Goal: Information Seeking & Learning: Learn about a topic

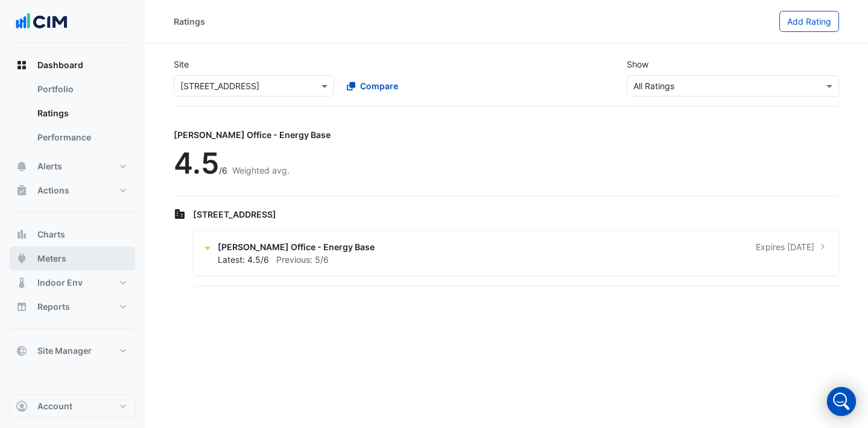
click at [81, 257] on button "Meters" at bounding box center [72, 259] width 125 height 24
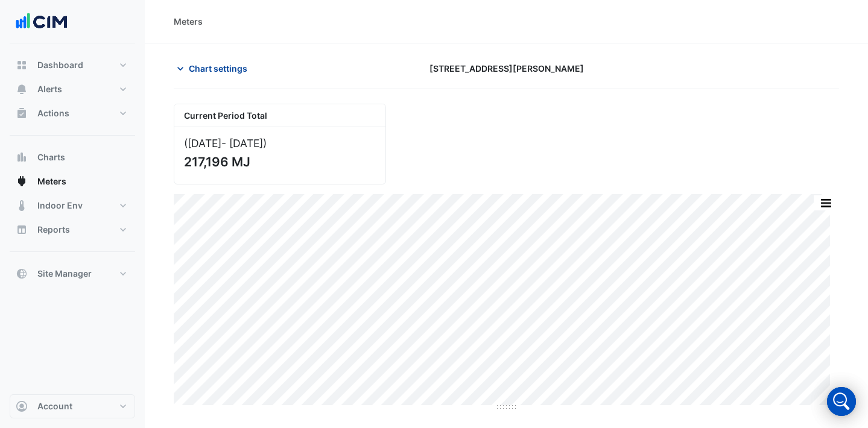
click at [217, 66] on span "Chart settings" at bounding box center [218, 68] width 59 height 13
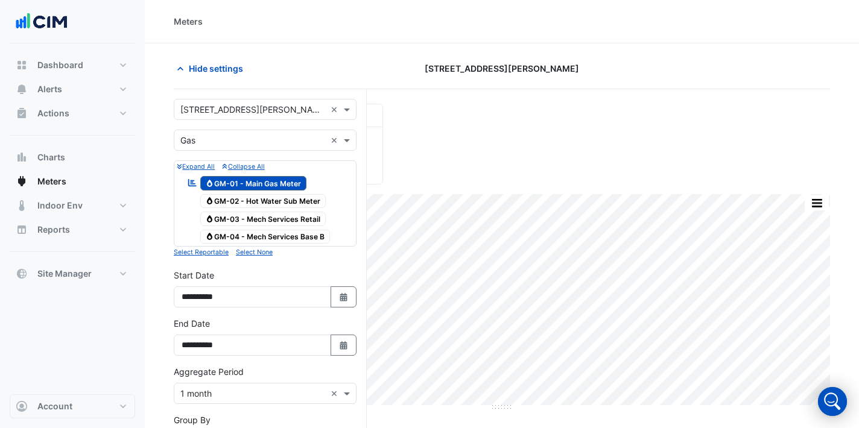
click at [248, 121] on form "Select a Site × [STREET_ADDRESS][PERSON_NAME] × Utility Type × Gas × Expand All…" at bounding box center [265, 358] width 183 height 518
click at [242, 107] on input "text" at bounding box center [252, 110] width 145 height 13
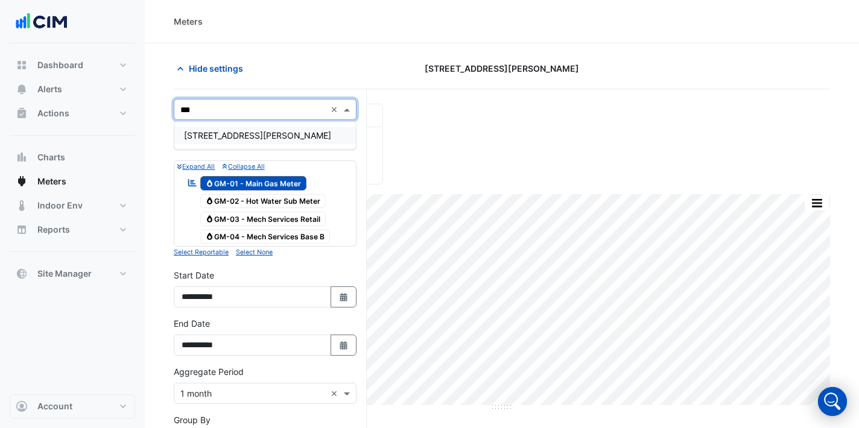
type input "****"
click at [233, 136] on span "[STREET_ADDRESS][PERSON_NAME]" at bounding box center [257, 135] width 147 height 10
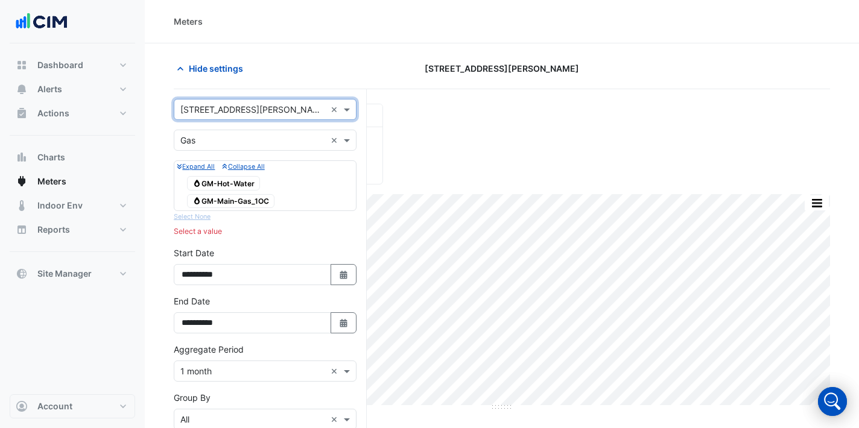
click at [313, 143] on input "text" at bounding box center [252, 141] width 145 height 13
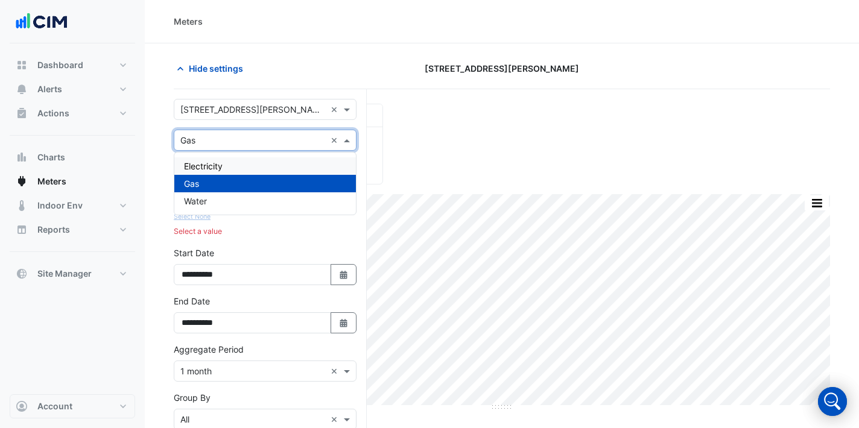
click at [248, 164] on div "Electricity" at bounding box center [265, 165] width 182 height 17
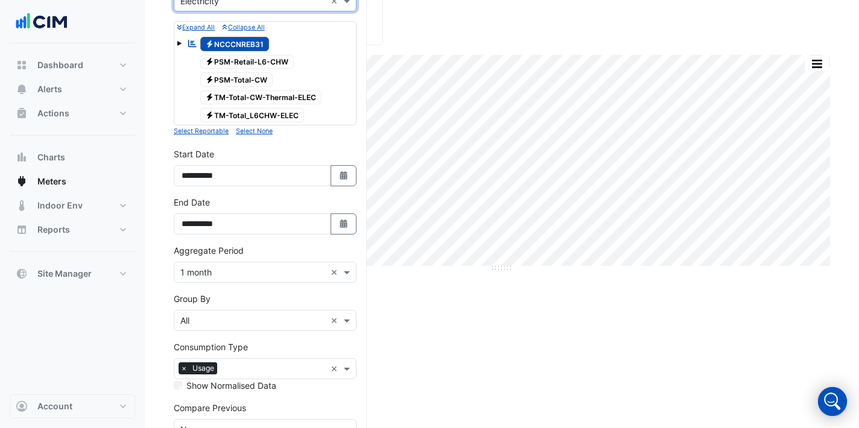
scroll to position [215, 0]
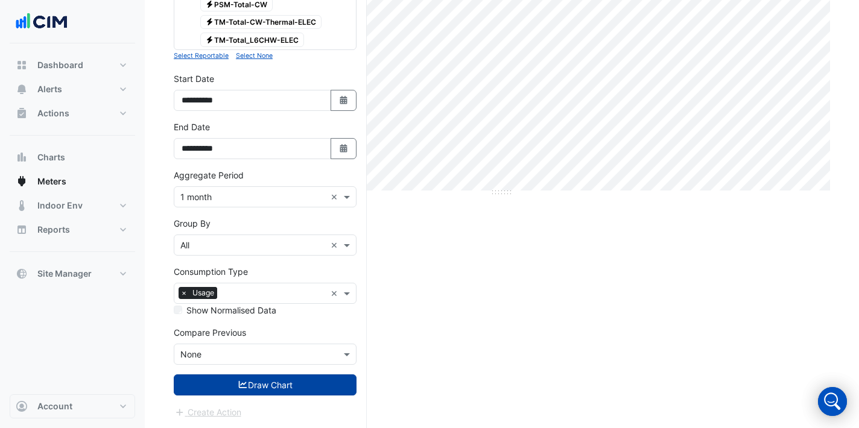
click at [308, 391] on button "Draw Chart" at bounding box center [265, 385] width 183 height 21
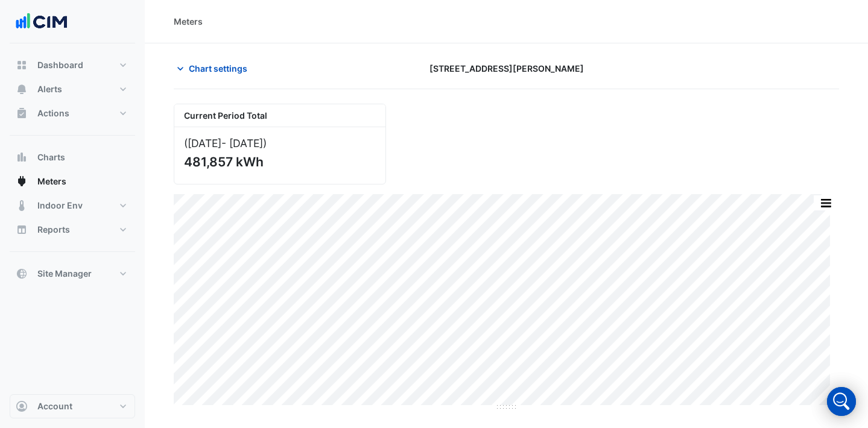
click at [480, 180] on div "Current Period Total ([DATE] - [DATE] ) 481,857 kWh" at bounding box center [507, 139] width 680 height 90
click at [858, 185] on section "Chart settings [STREET_ADDRESS][PERSON_NAME] Current Period Total ([DATE] - [DA…" at bounding box center [506, 227] width 723 height 368
click at [224, 62] on span "Chart settings" at bounding box center [218, 68] width 59 height 13
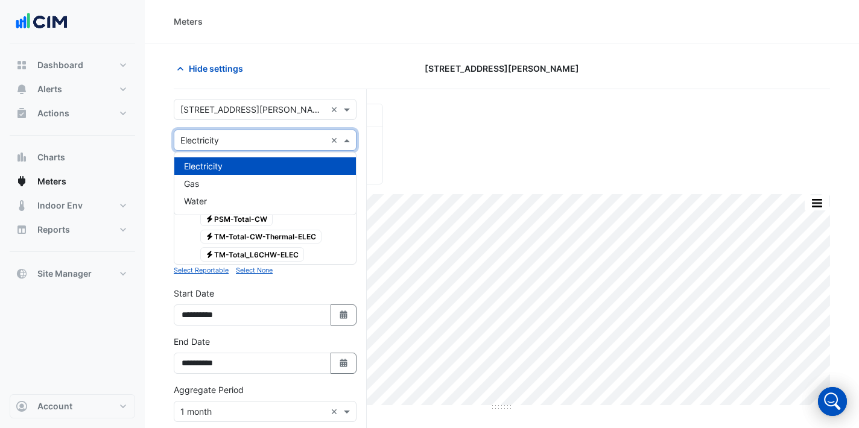
click at [264, 135] on input "text" at bounding box center [252, 141] width 145 height 13
click at [247, 191] on div "Gas" at bounding box center [265, 183] width 182 height 17
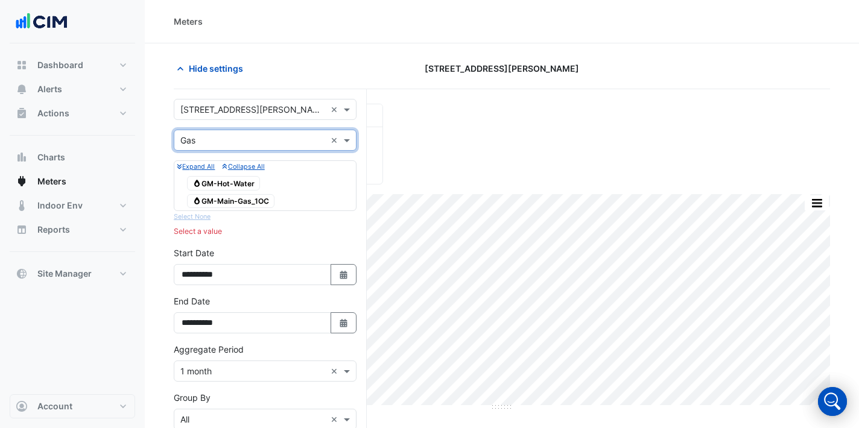
click at [252, 203] on span "Gas GM-Main-Gas_1OC" at bounding box center [230, 201] width 87 height 14
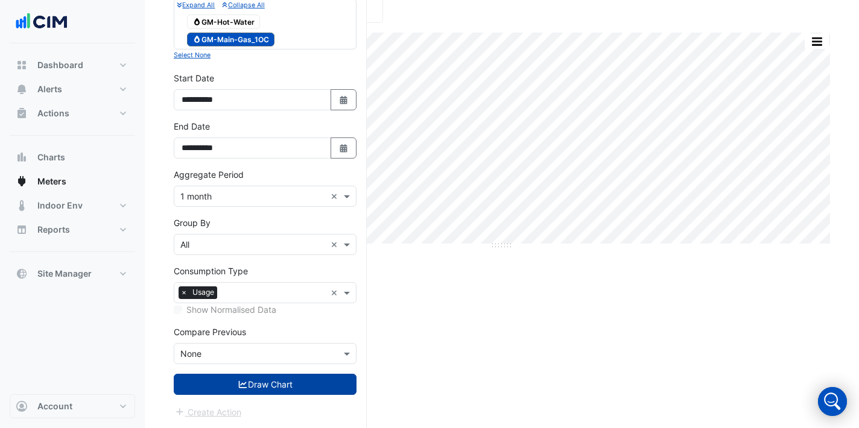
click at [309, 392] on button "Draw Chart" at bounding box center [265, 384] width 183 height 21
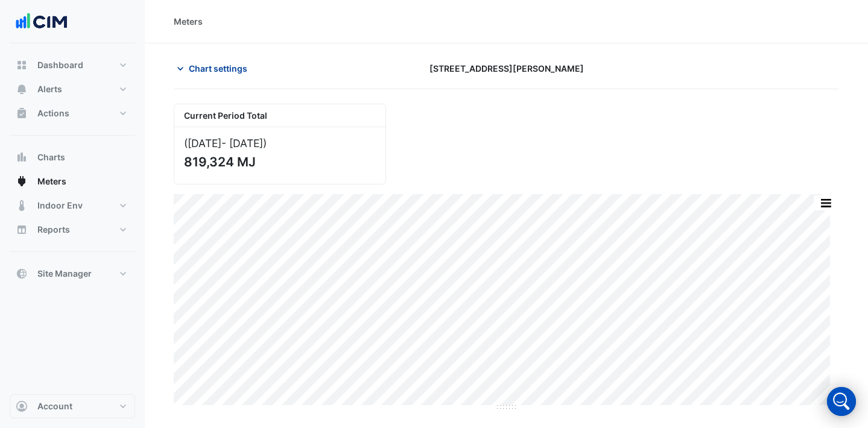
click at [223, 59] on button "Chart settings" at bounding box center [214, 68] width 81 height 21
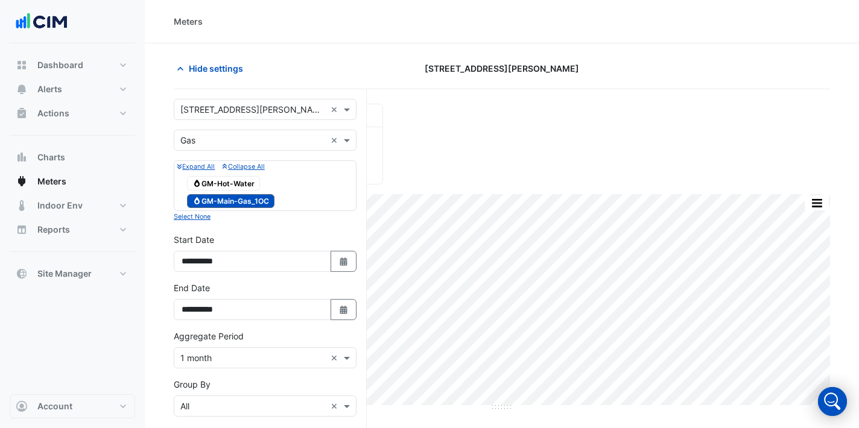
click at [233, 174] on div at bounding box center [265, 174] width 177 height 1
click at [235, 177] on span "Gas GM-Hot-Water" at bounding box center [223, 183] width 73 height 14
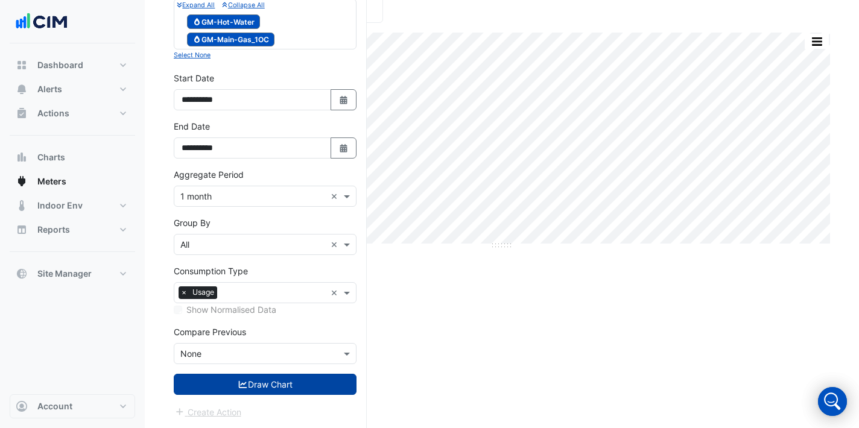
click at [296, 389] on button "Draw Chart" at bounding box center [265, 384] width 183 height 21
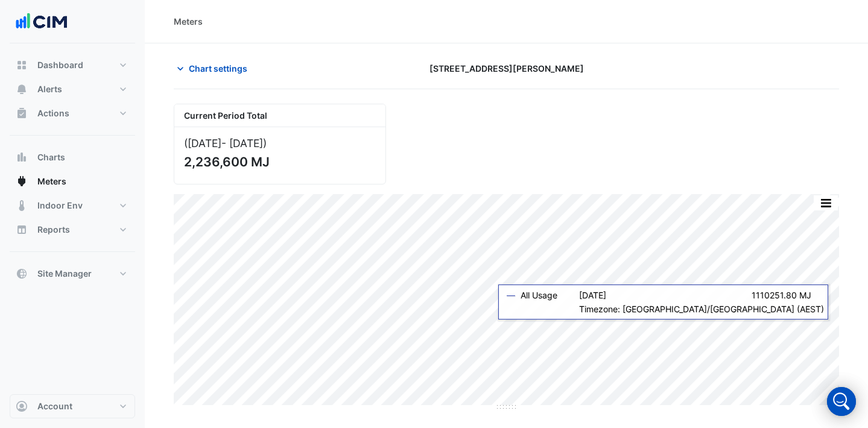
click at [217, 81] on div "Chart settings [STREET_ADDRESS][PERSON_NAME]" at bounding box center [506, 73] width 665 height 31
click at [216, 78] on button "Chart settings" at bounding box center [214, 68] width 81 height 21
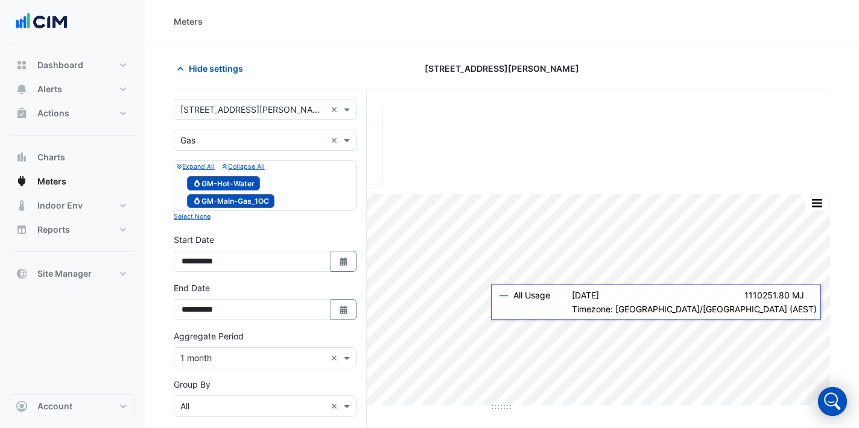
click at [235, 106] on input "text" at bounding box center [252, 110] width 145 height 13
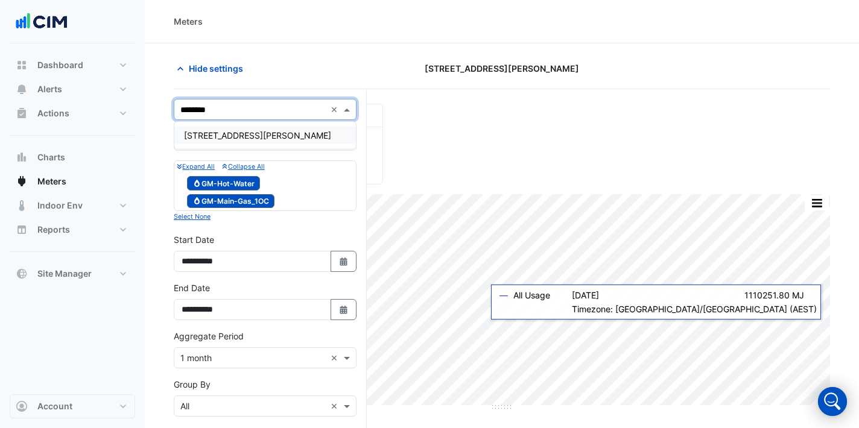
type input "*********"
click at [278, 129] on div "[STREET_ADDRESS][PERSON_NAME]" at bounding box center [265, 135] width 182 height 17
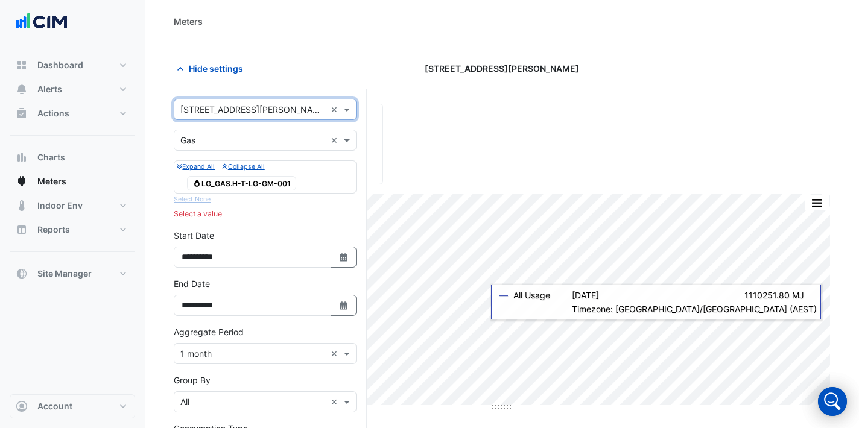
click at [268, 149] on div "Utility Type × Gas ×" at bounding box center [265, 140] width 183 height 21
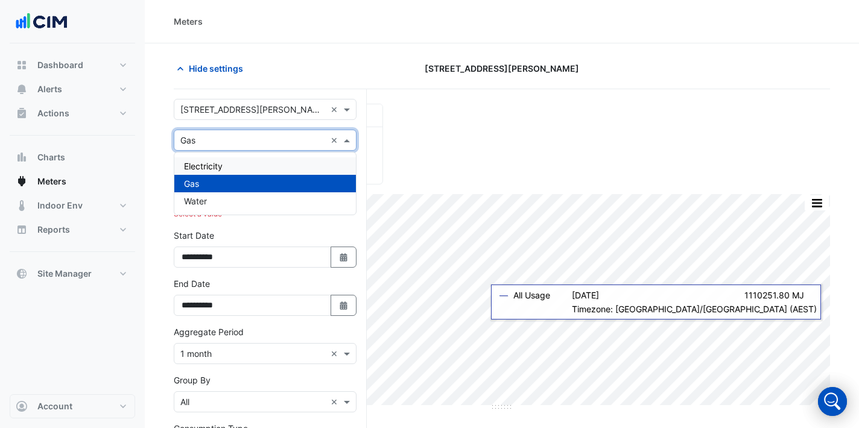
click at [265, 160] on div "Electricity" at bounding box center [265, 165] width 182 height 17
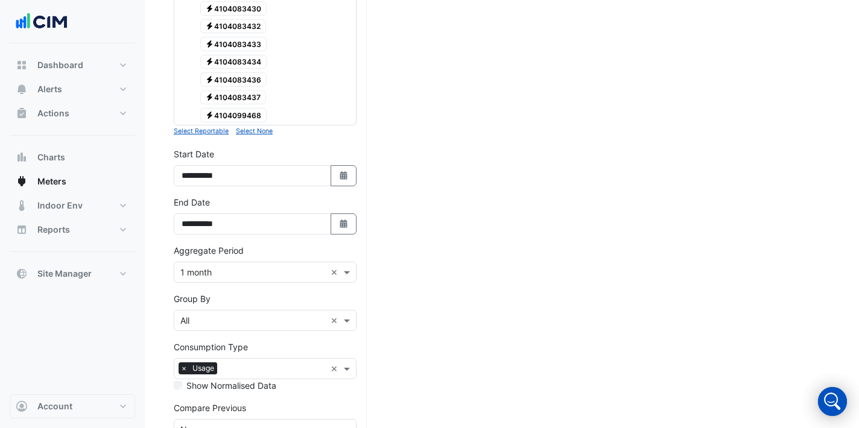
scroll to position [1247, 0]
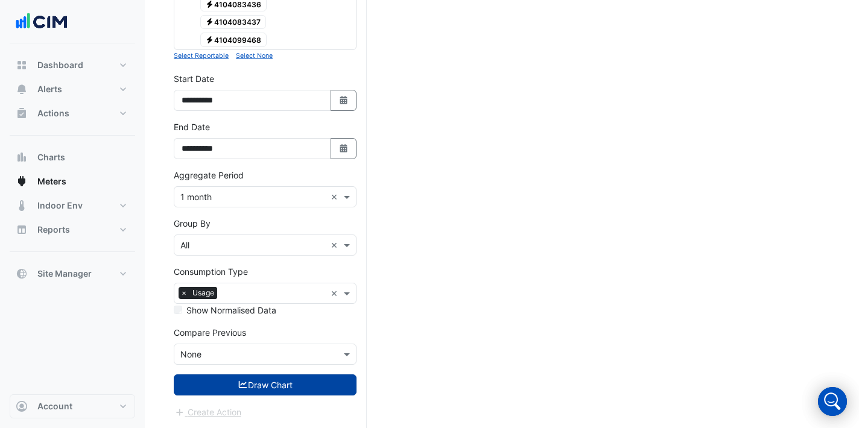
click at [262, 378] on button "Draw Chart" at bounding box center [265, 385] width 183 height 21
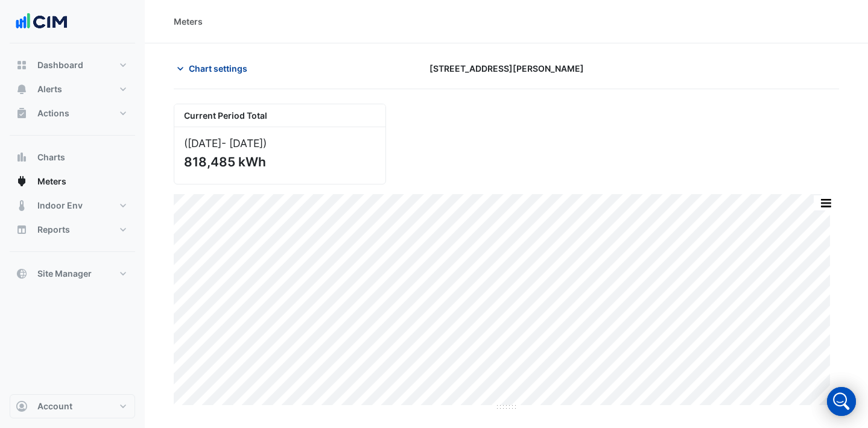
click at [192, 66] on span "Chart settings" at bounding box center [218, 68] width 59 height 13
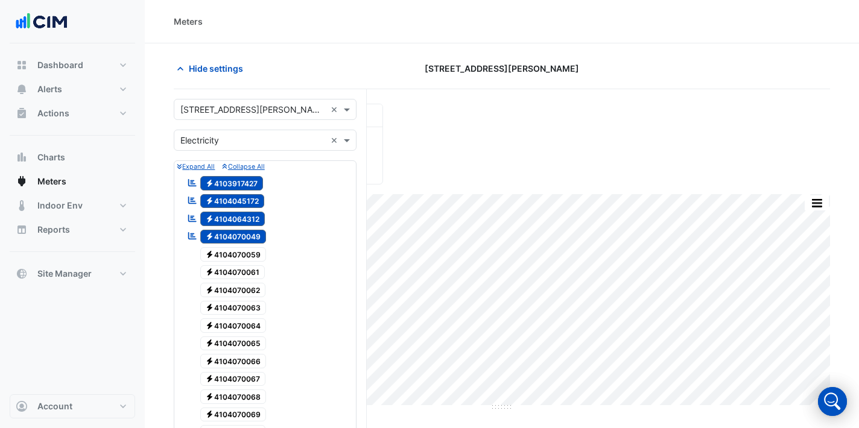
click at [648, 150] on div "Current Period Total ([DATE] - [DATE] ) 818,485 kWh" at bounding box center [502, 139] width 671 height 90
click at [667, 80] on div "Hide settings [STREET_ADDRESS][PERSON_NAME]" at bounding box center [502, 73] width 656 height 31
click at [256, 136] on input "text" at bounding box center [252, 141] width 145 height 13
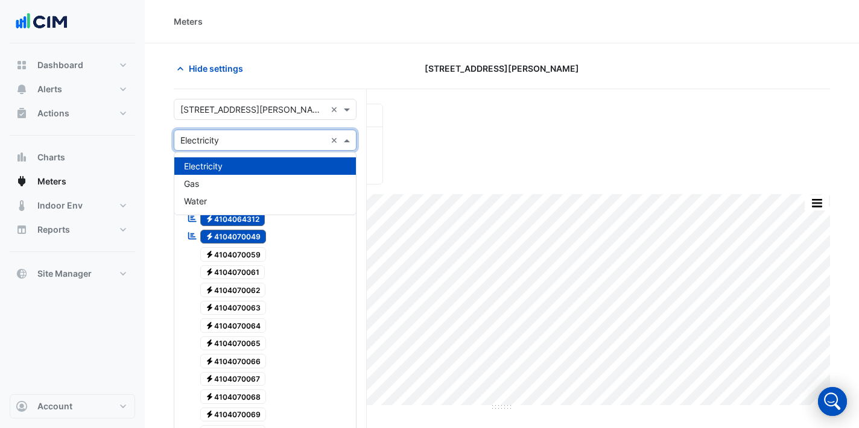
click at [256, 136] on input "text" at bounding box center [252, 141] width 145 height 13
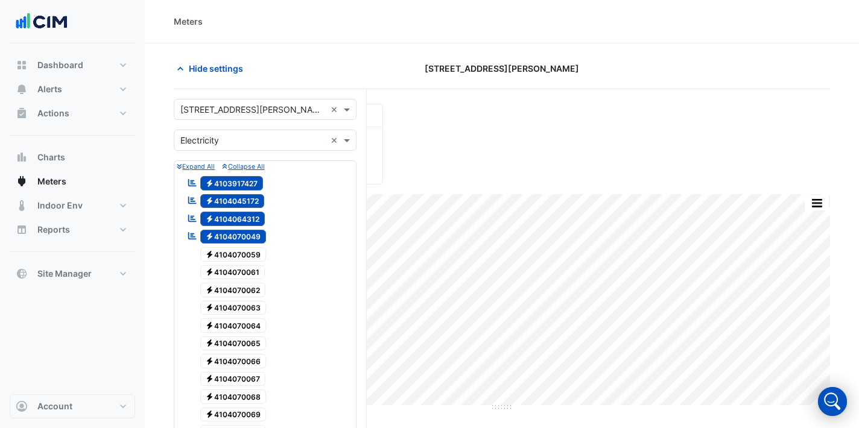
click at [214, 62] on span "Hide settings" at bounding box center [216, 68] width 54 height 13
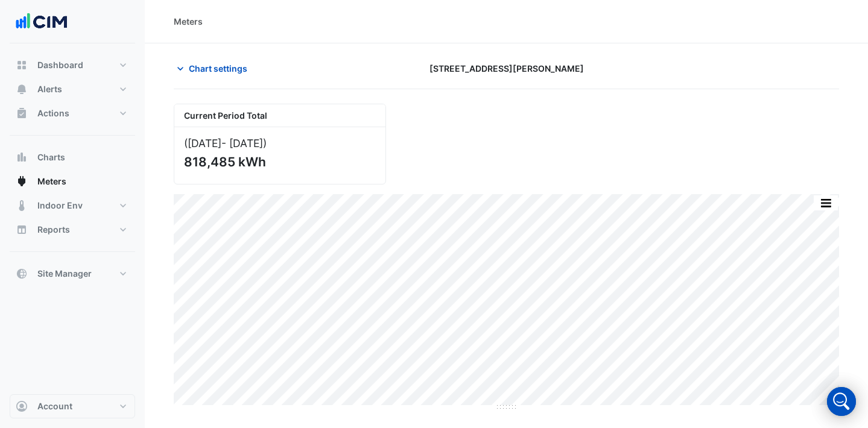
click at [580, 151] on div "Current Period Total ([DATE] - [DATE] ) 818,485 kWh" at bounding box center [507, 139] width 680 height 90
click at [200, 57] on section "Chart settings [STREET_ADDRESS][PERSON_NAME] Current Period Total ([DATE] - [DA…" at bounding box center [506, 227] width 723 height 368
click at [198, 71] on span "Chart settings" at bounding box center [218, 68] width 59 height 13
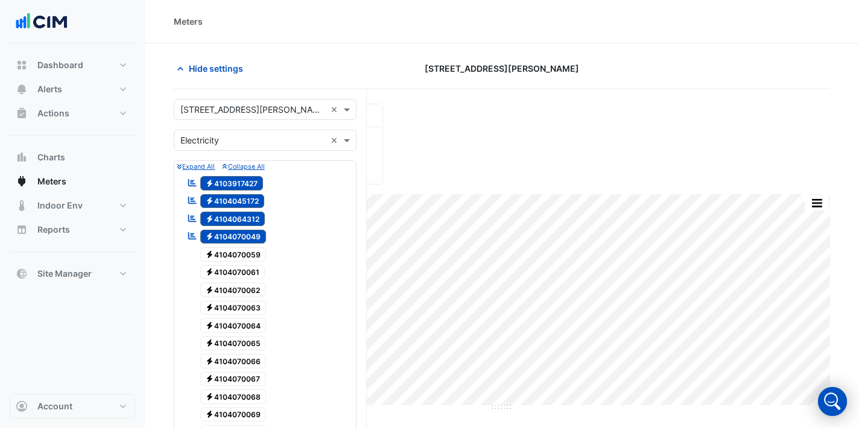
click at [241, 111] on input "text" at bounding box center [252, 110] width 145 height 13
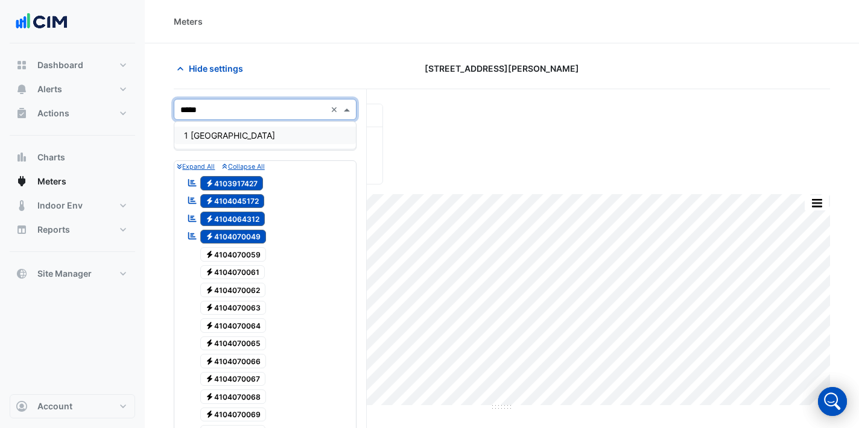
type input "******"
click at [226, 129] on div "1 [GEOGRAPHIC_DATA]" at bounding box center [265, 135] width 182 height 17
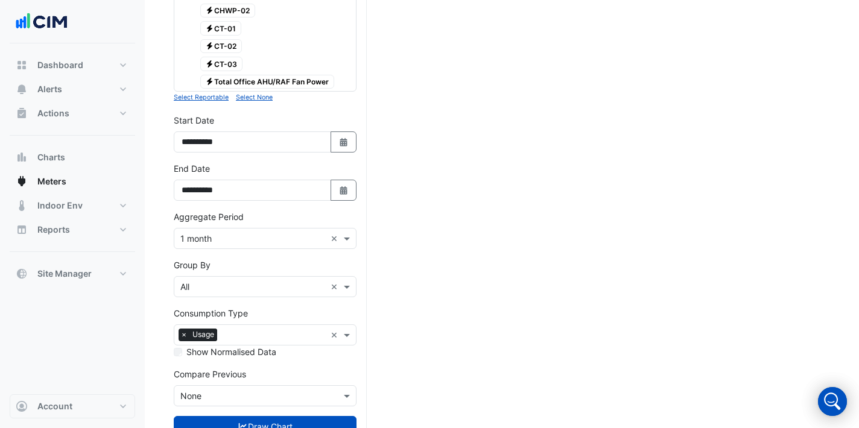
scroll to position [460, 0]
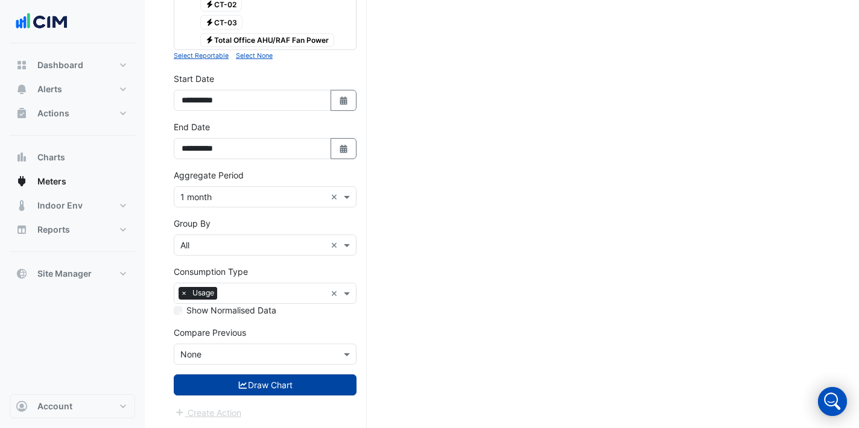
click at [272, 389] on button "Draw Chart" at bounding box center [265, 385] width 183 height 21
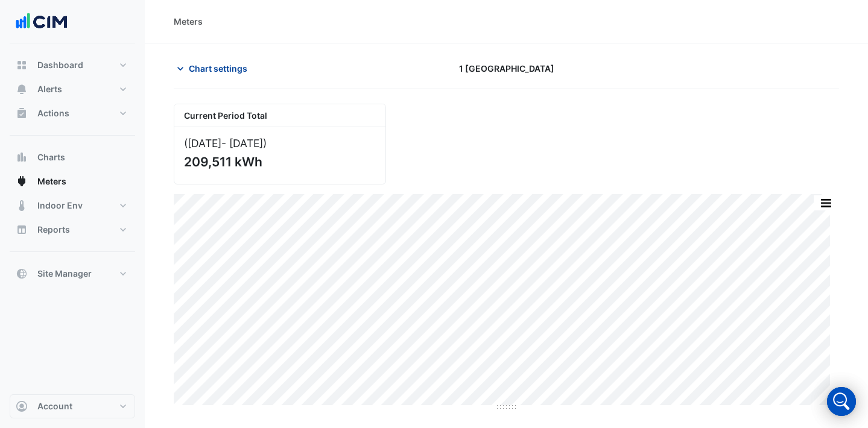
click at [196, 68] on span "Chart settings" at bounding box center [218, 68] width 59 height 13
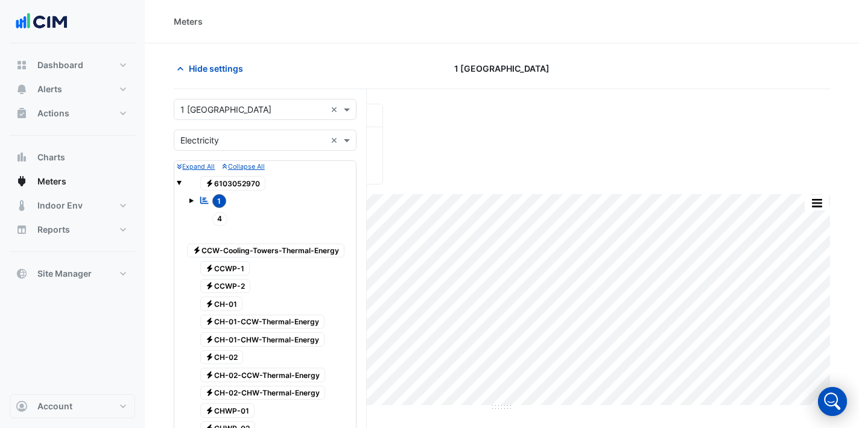
click at [276, 116] on div "Select a Site × 1 Melbourne Quarter ×" at bounding box center [265, 109] width 183 height 21
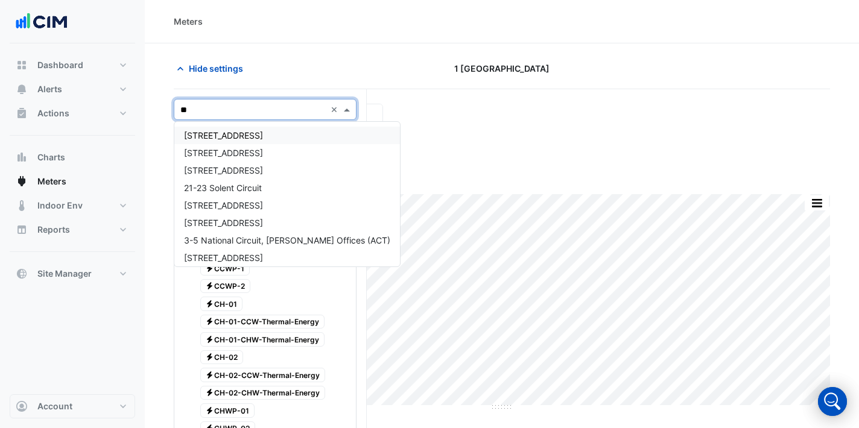
type input "***"
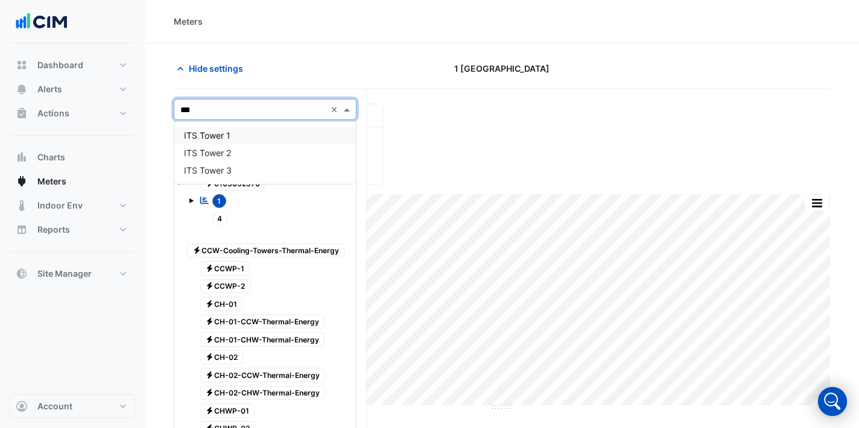
click at [249, 127] on div "ITS Tower 1" at bounding box center [265, 135] width 182 height 17
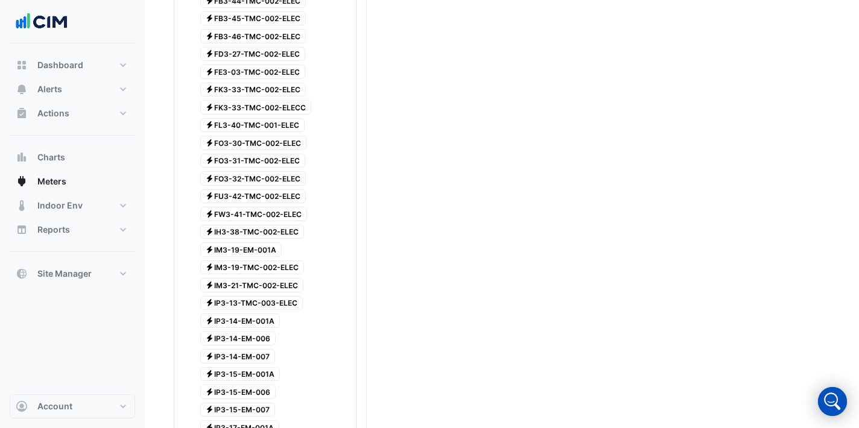
scroll to position [2191, 0]
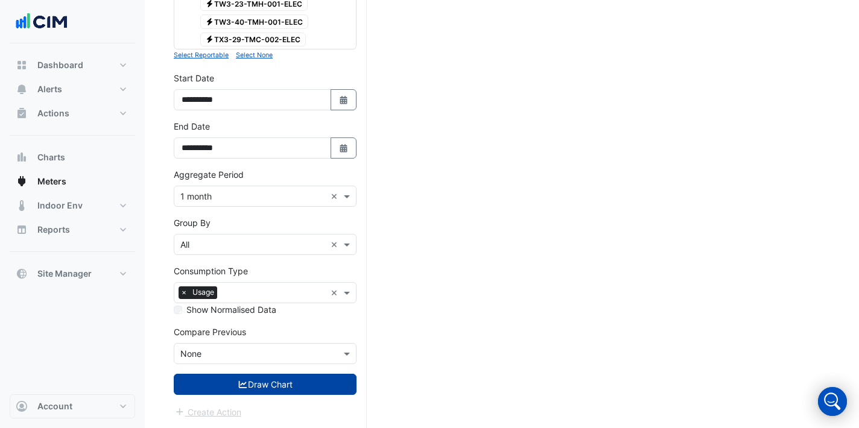
click at [302, 379] on button "Draw Chart" at bounding box center [265, 384] width 183 height 21
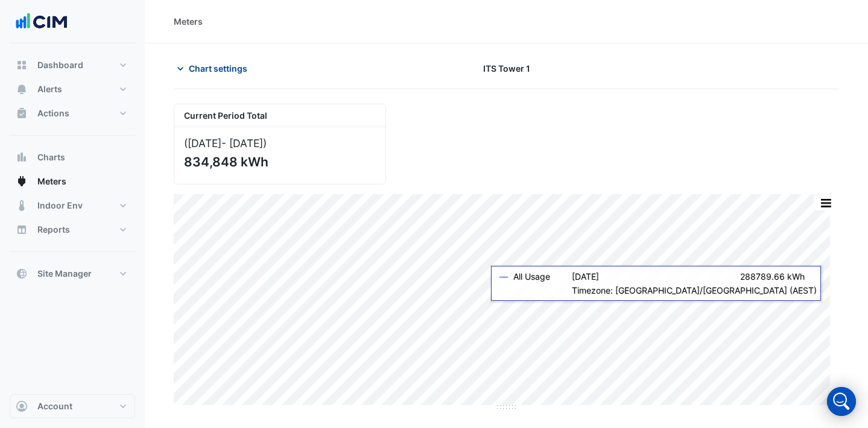
click at [214, 70] on span "Chart settings" at bounding box center [218, 68] width 59 height 13
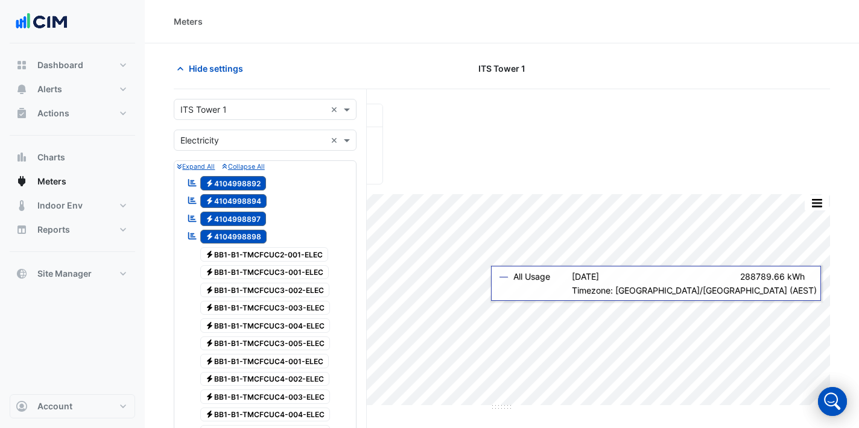
click at [241, 110] on input "text" at bounding box center [252, 110] width 145 height 13
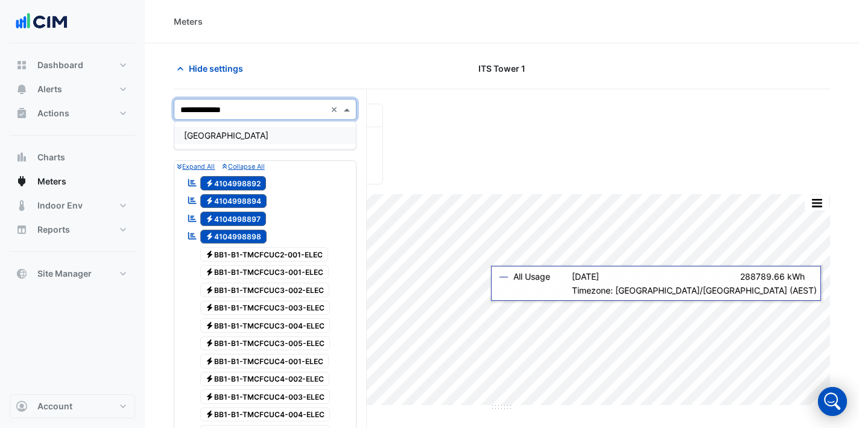
type input "**********"
click at [253, 136] on div "[GEOGRAPHIC_DATA]" at bounding box center [265, 135] width 182 height 17
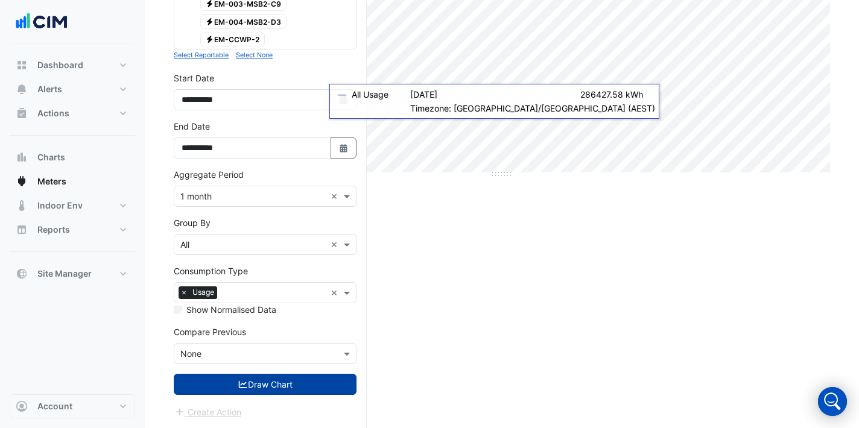
click at [302, 379] on button "Draw Chart" at bounding box center [265, 384] width 183 height 21
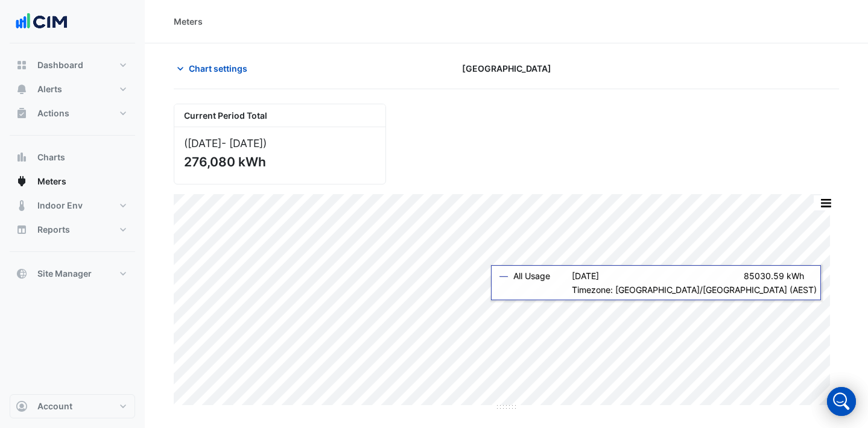
drag, startPoint x: 210, startPoint y: 74, endPoint x: 220, endPoint y: 81, distance: 12.1
click at [210, 74] on span "Chart settings" at bounding box center [218, 68] width 59 height 13
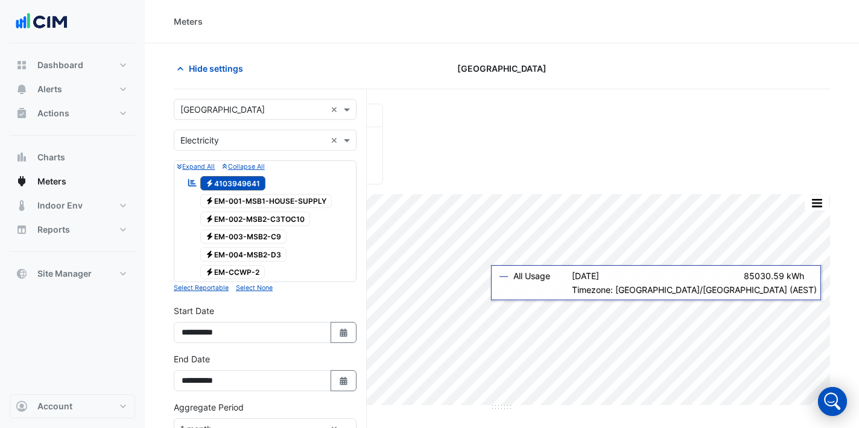
click at [273, 111] on input "text" at bounding box center [252, 110] width 145 height 13
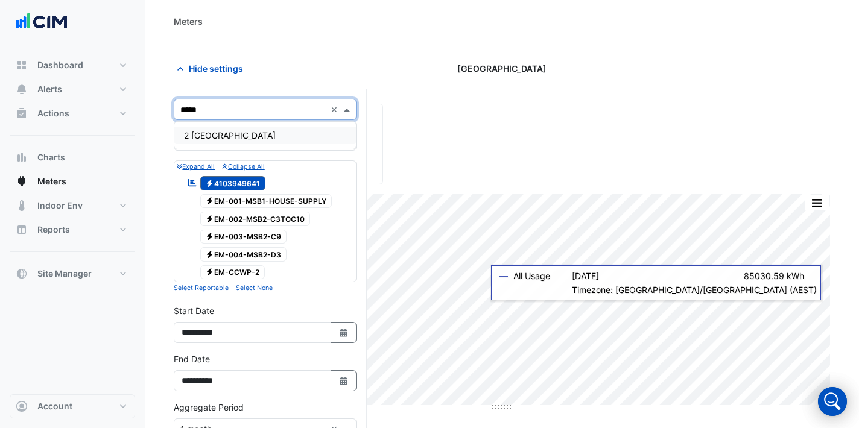
type input "******"
click at [263, 122] on div "2 [GEOGRAPHIC_DATA]" at bounding box center [265, 135] width 182 height 27
click at [269, 133] on div "2 [GEOGRAPHIC_DATA]" at bounding box center [265, 135] width 182 height 17
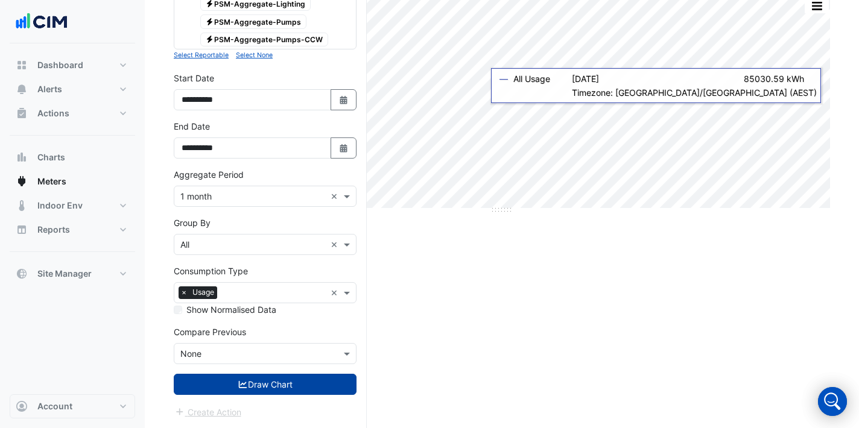
click at [255, 390] on button "Draw Chart" at bounding box center [265, 384] width 183 height 21
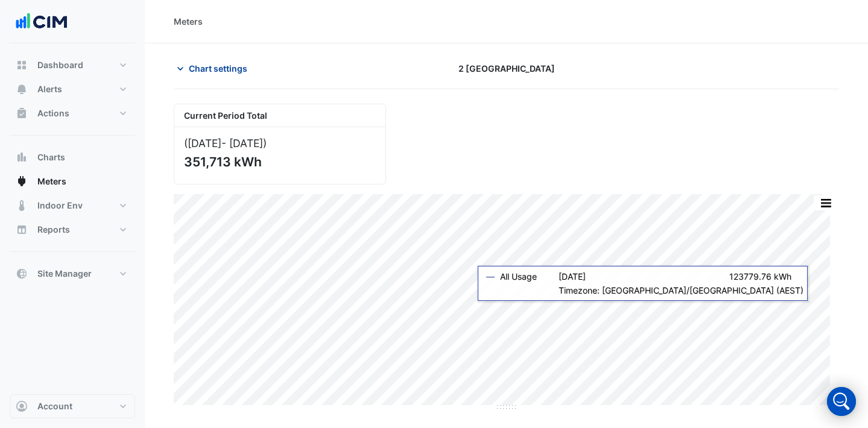
click at [206, 61] on button "Chart settings" at bounding box center [214, 68] width 81 height 21
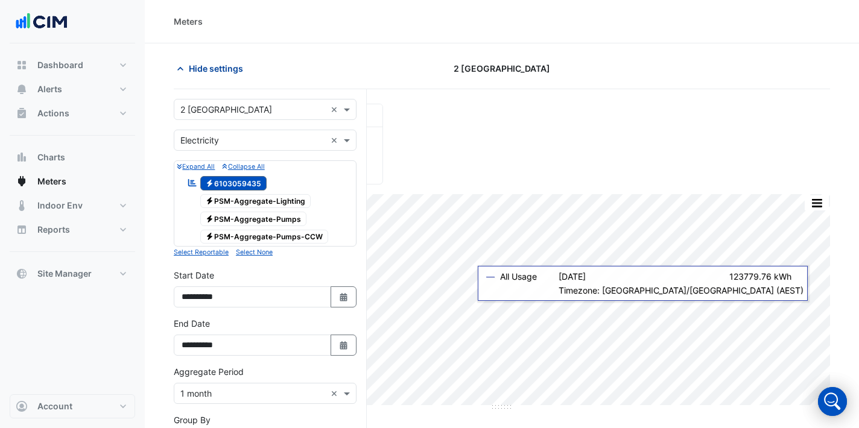
click at [208, 63] on span "Hide settings" at bounding box center [216, 68] width 54 height 13
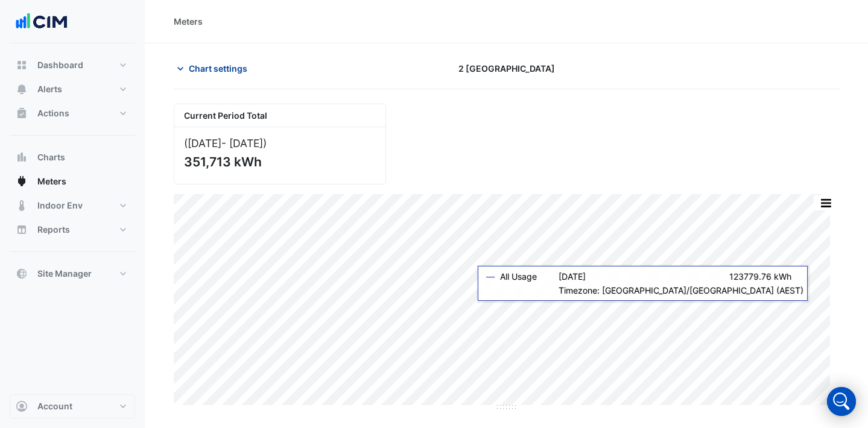
click at [208, 63] on span "Chart settings" at bounding box center [218, 68] width 59 height 13
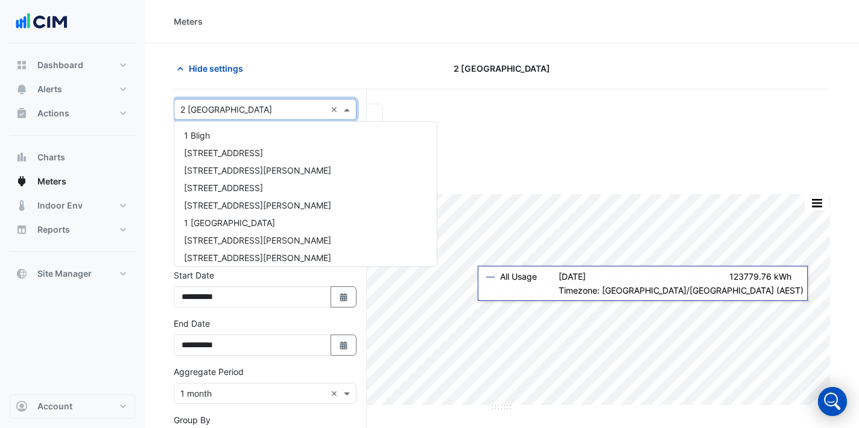
click at [245, 106] on input "text" at bounding box center [252, 110] width 145 height 13
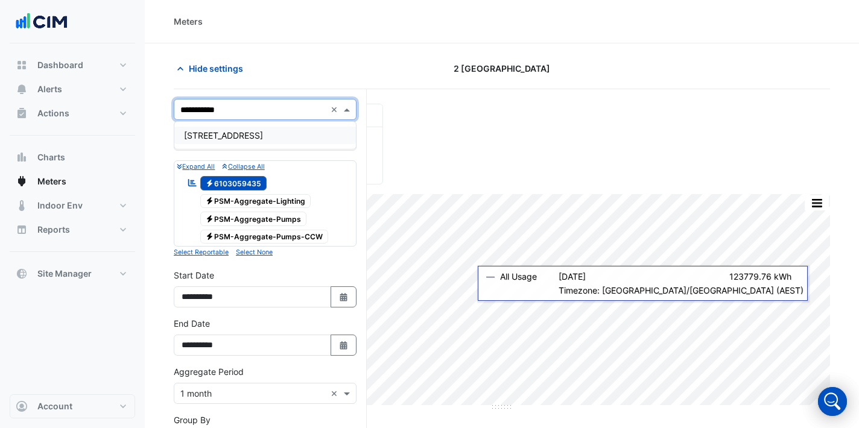
type input "**********"
click at [241, 129] on div "[STREET_ADDRESS]" at bounding box center [265, 135] width 182 height 17
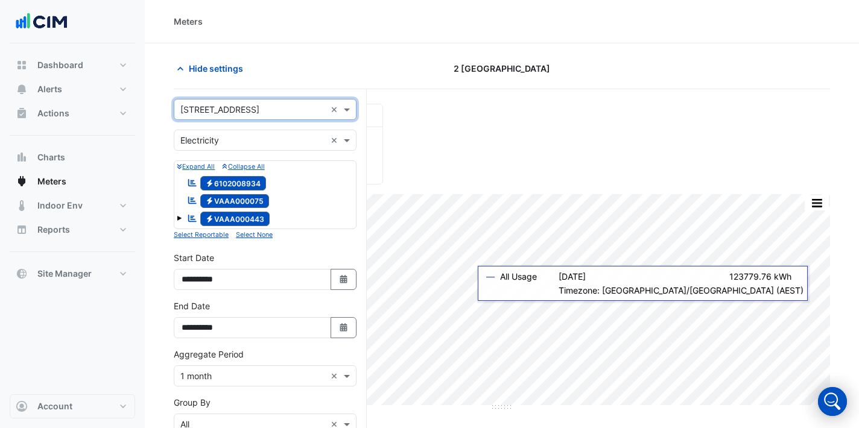
scroll to position [179, 0]
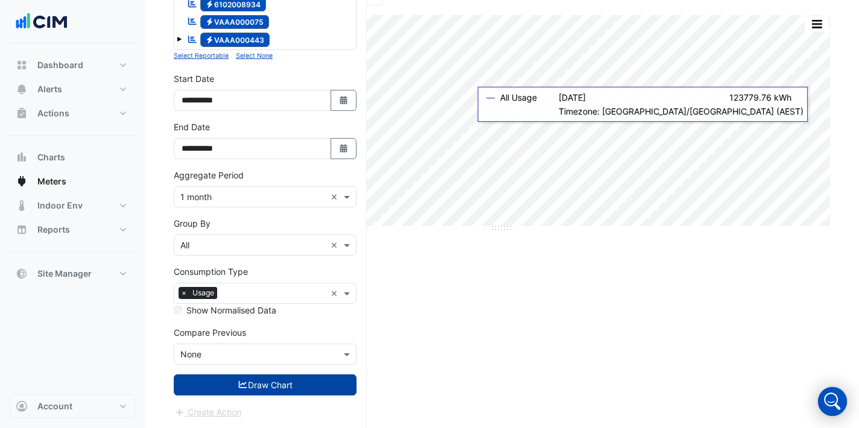
click at [266, 386] on button "Draw Chart" at bounding box center [265, 385] width 183 height 21
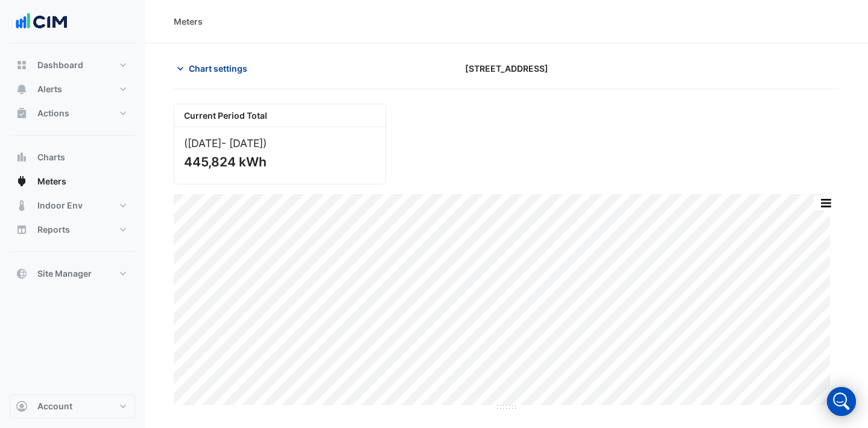
click at [180, 72] on icon "button" at bounding box center [180, 69] width 12 height 12
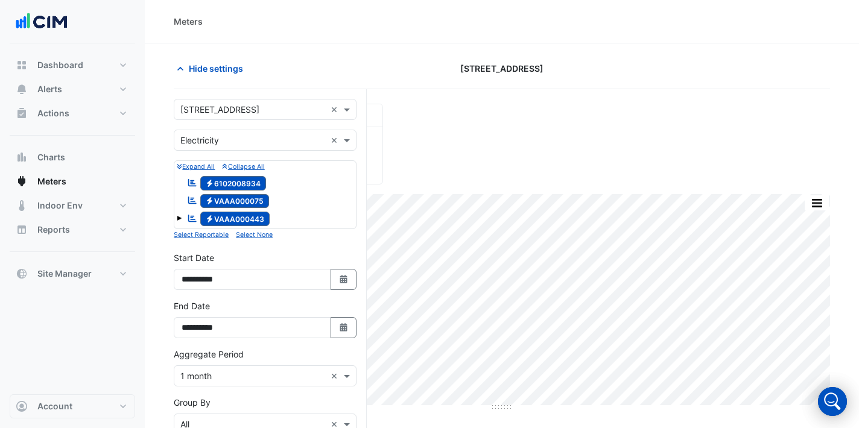
click at [232, 104] on input "text" at bounding box center [252, 110] width 145 height 13
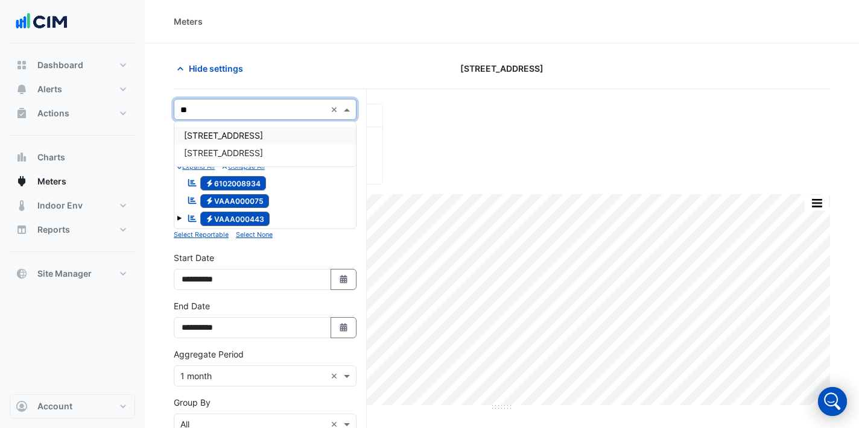
type input "***"
click at [240, 133] on span "[STREET_ADDRESS]" at bounding box center [223, 135] width 79 height 10
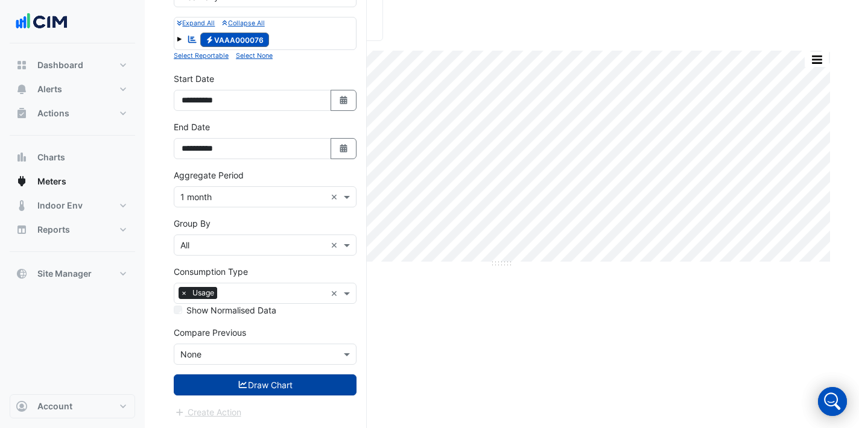
click at [288, 386] on button "Draw Chart" at bounding box center [265, 385] width 183 height 21
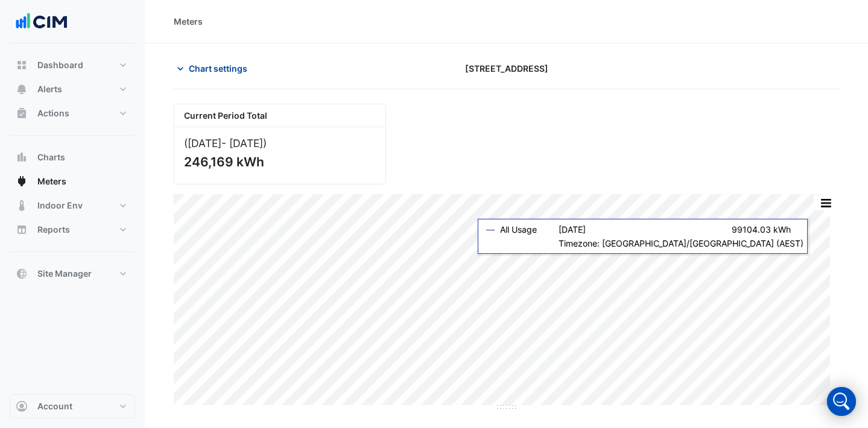
click at [208, 68] on span "Chart settings" at bounding box center [218, 68] width 59 height 13
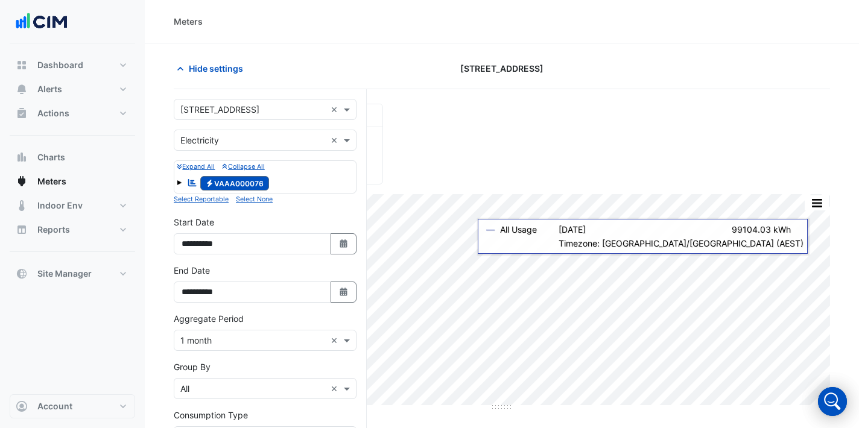
click at [232, 110] on input "text" at bounding box center [252, 110] width 145 height 13
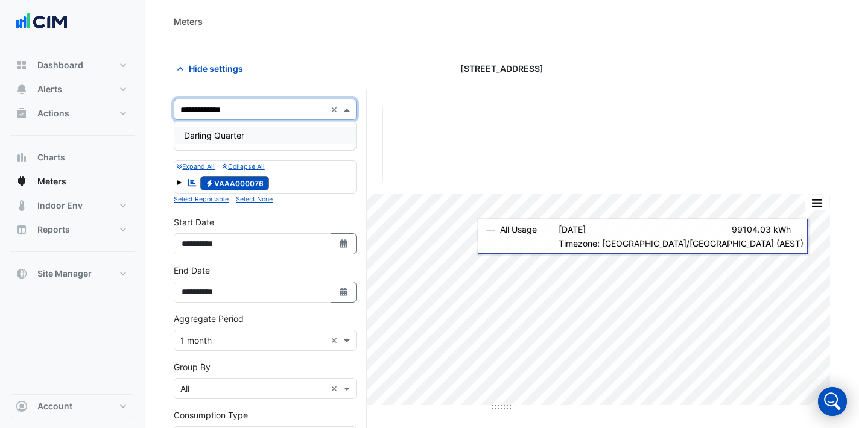
type input "**********"
click at [266, 133] on div "Darling Quarter" at bounding box center [265, 135] width 182 height 17
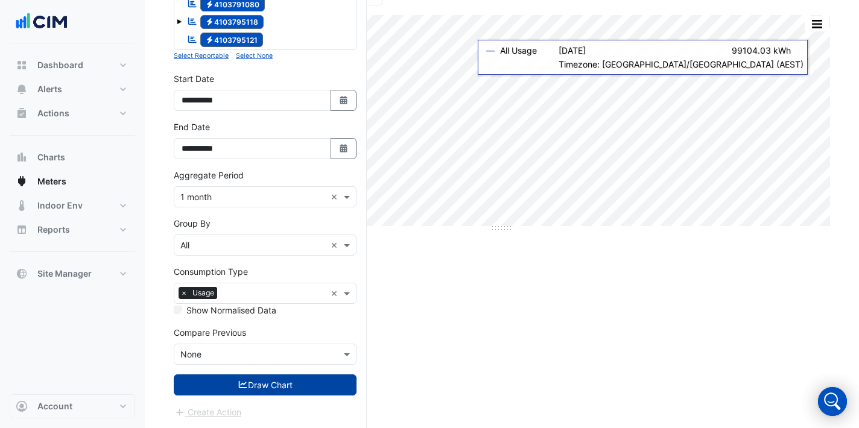
click at [284, 383] on button "Draw Chart" at bounding box center [265, 385] width 183 height 21
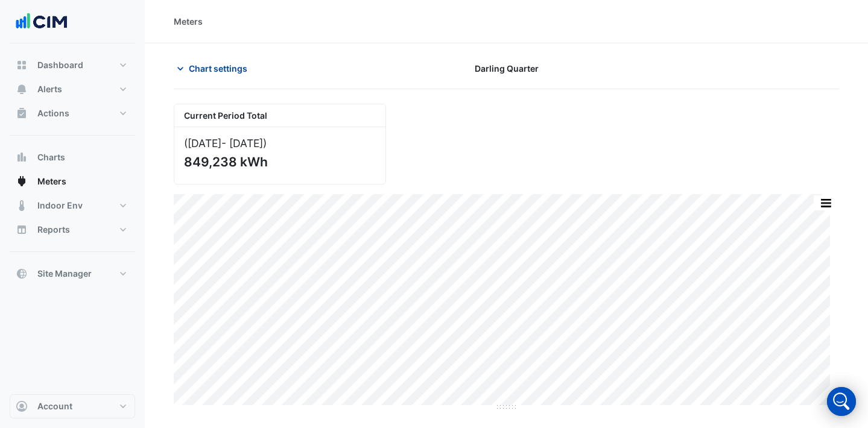
click at [223, 78] on button "Chart settings" at bounding box center [214, 68] width 81 height 21
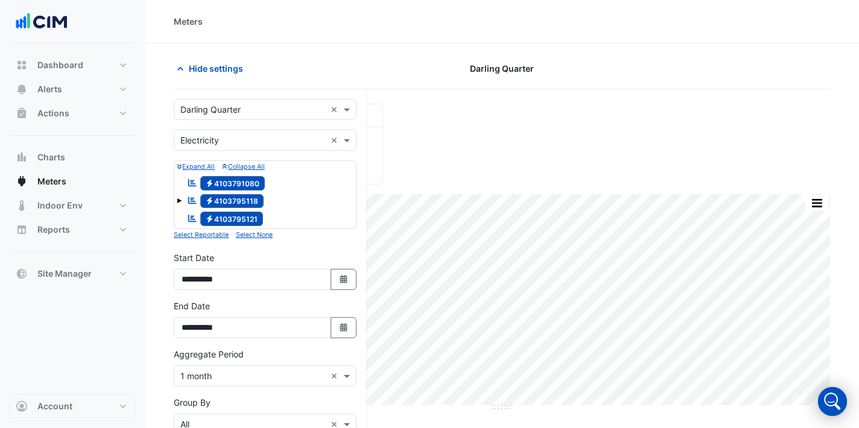
click at [239, 104] on input "text" at bounding box center [252, 110] width 145 height 13
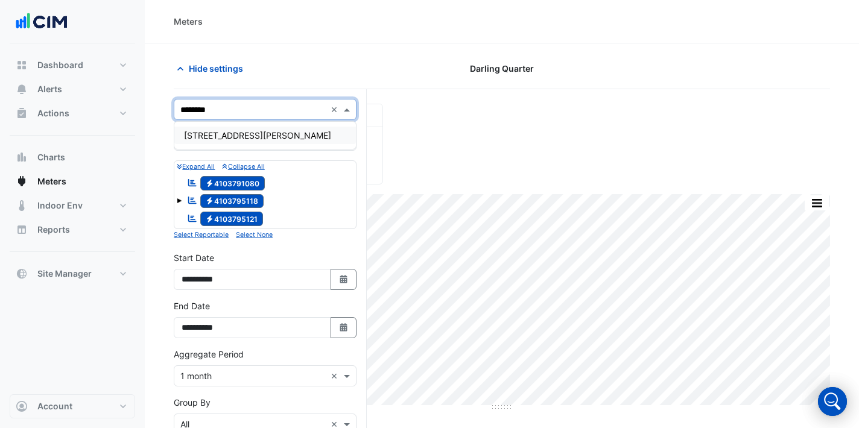
type input "*********"
click at [250, 134] on span "[STREET_ADDRESS][PERSON_NAME]" at bounding box center [257, 135] width 147 height 10
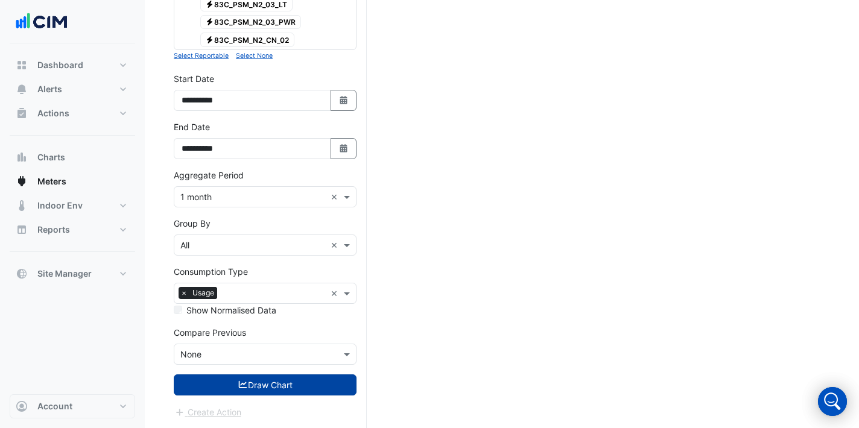
click at [281, 393] on button "Draw Chart" at bounding box center [265, 385] width 183 height 21
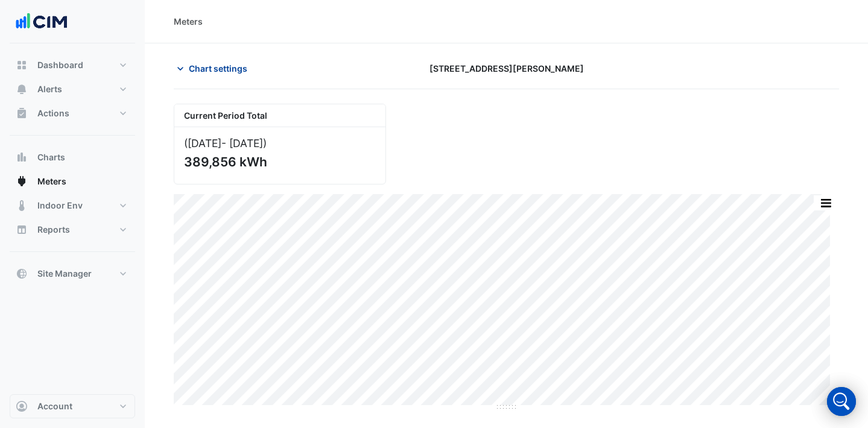
click at [226, 75] on button "Chart settings" at bounding box center [214, 68] width 81 height 21
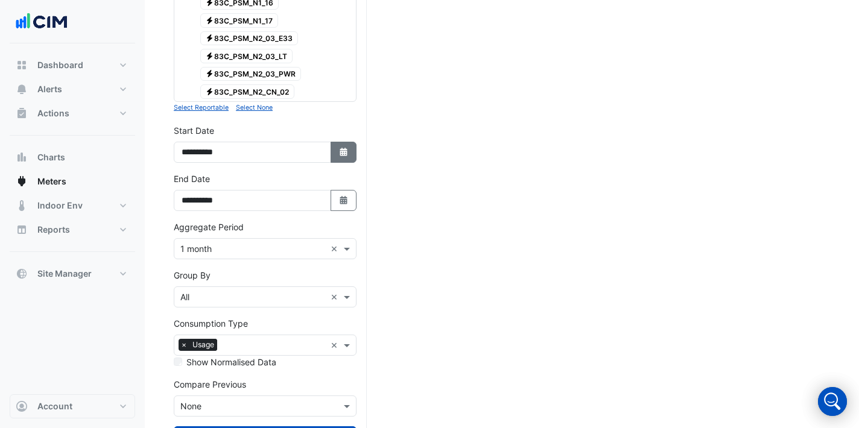
scroll to position [412, 0]
click at [351, 153] on button "Select Date" at bounding box center [344, 152] width 27 height 21
select select "*"
select select "****"
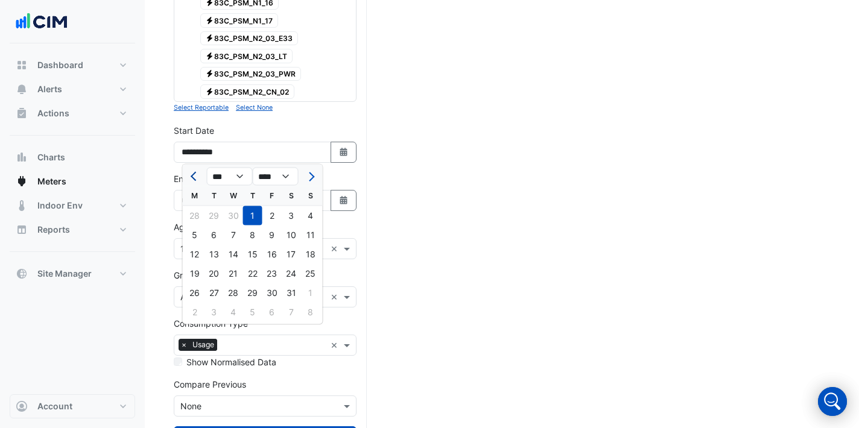
click at [188, 176] on button "Previous month" at bounding box center [195, 176] width 14 height 19
select select "*"
click at [217, 214] on div "1" at bounding box center [214, 215] width 19 height 19
type input "**********"
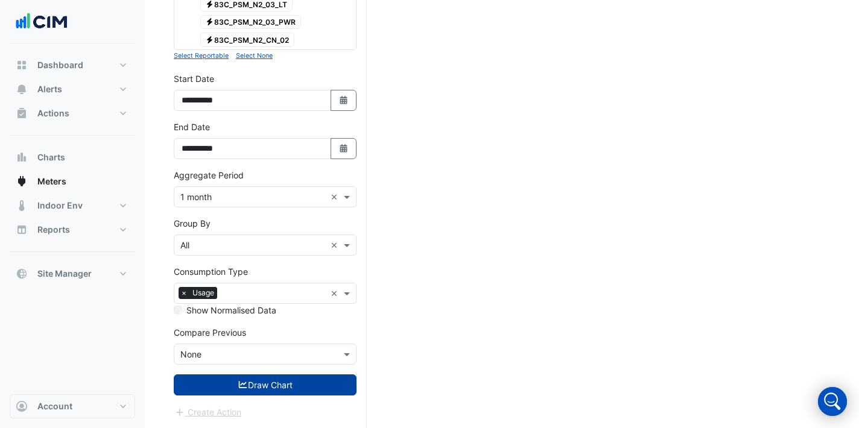
click at [288, 393] on button "Draw Chart" at bounding box center [265, 385] width 183 height 21
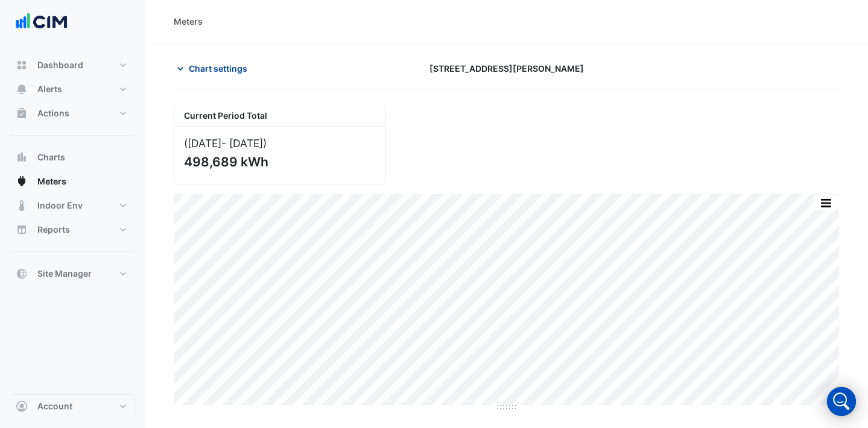
click at [228, 71] on span "Chart settings" at bounding box center [218, 68] width 59 height 13
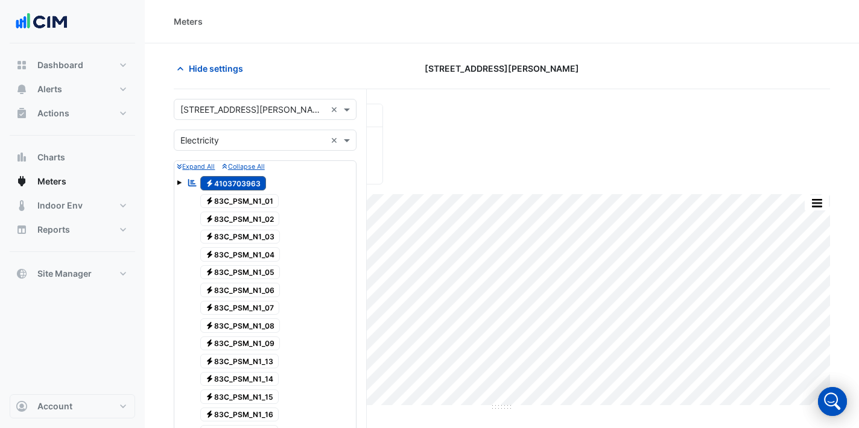
click at [256, 116] on div "Select a Site × [STREET_ADDRESS][PERSON_NAME] ×" at bounding box center [265, 109] width 183 height 21
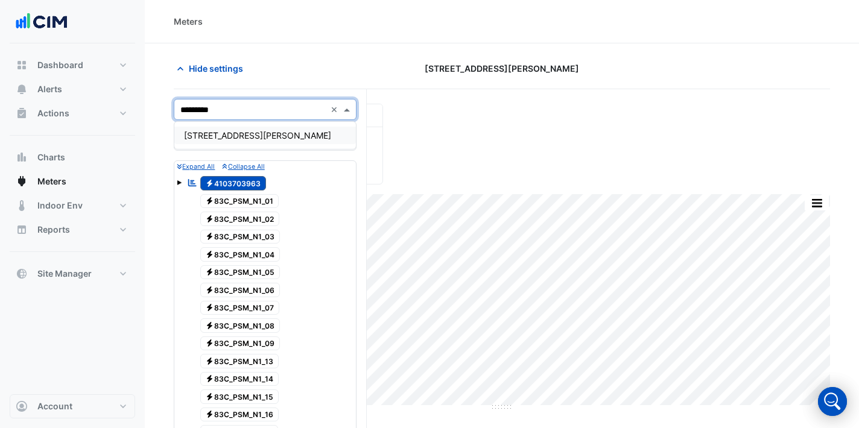
type input "**********"
click at [245, 143] on div "[STREET_ADDRESS][PERSON_NAME]" at bounding box center [265, 135] width 182 height 17
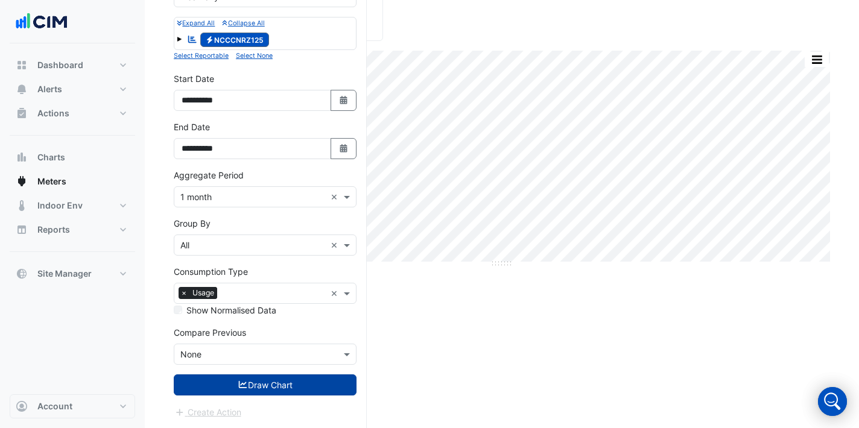
click at [270, 391] on button "Draw Chart" at bounding box center [265, 385] width 183 height 21
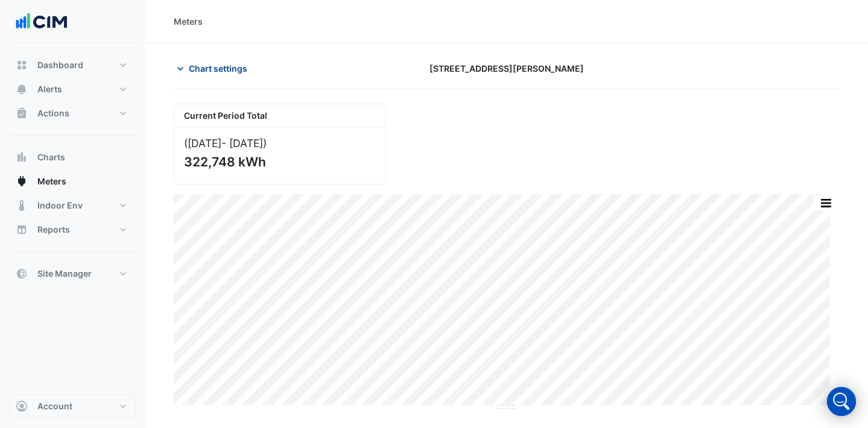
click at [238, 70] on span "Chart settings" at bounding box center [218, 68] width 59 height 13
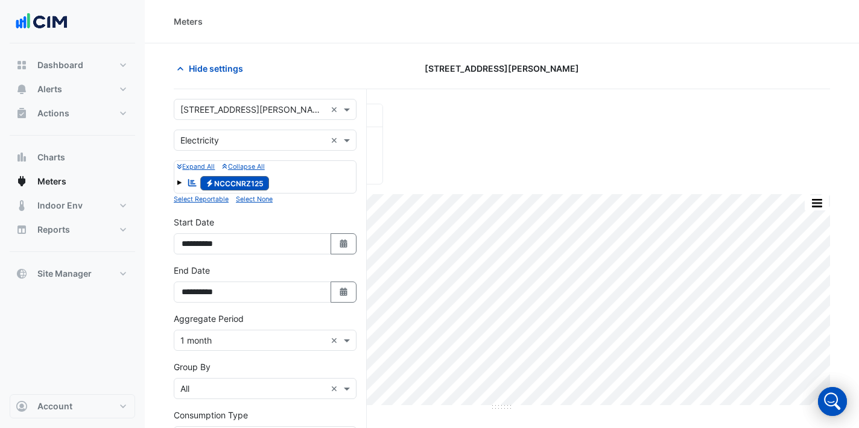
click at [265, 110] on input "text" at bounding box center [252, 110] width 145 height 13
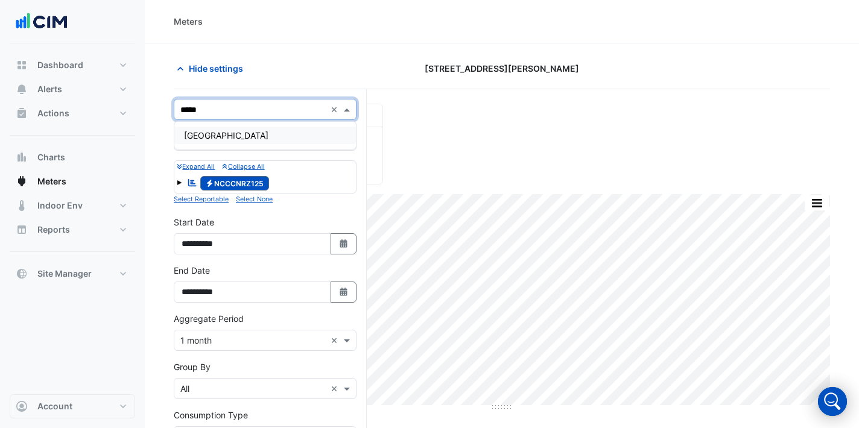
type input "****"
click at [300, 133] on div "[GEOGRAPHIC_DATA]" at bounding box center [265, 135] width 182 height 17
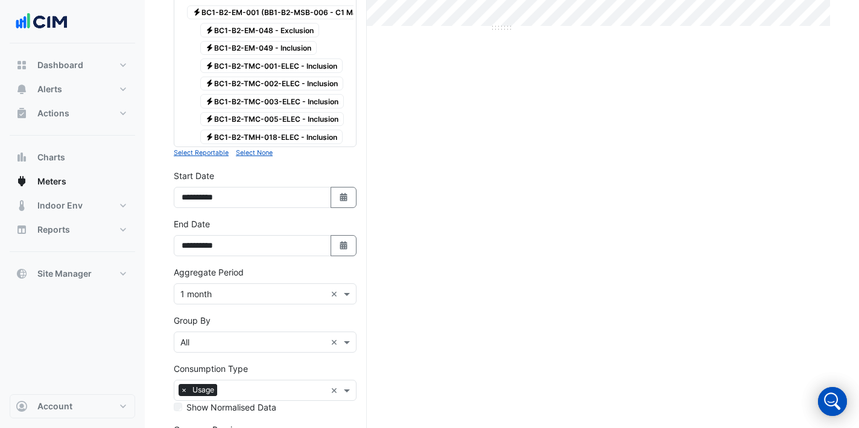
scroll to position [486, 0]
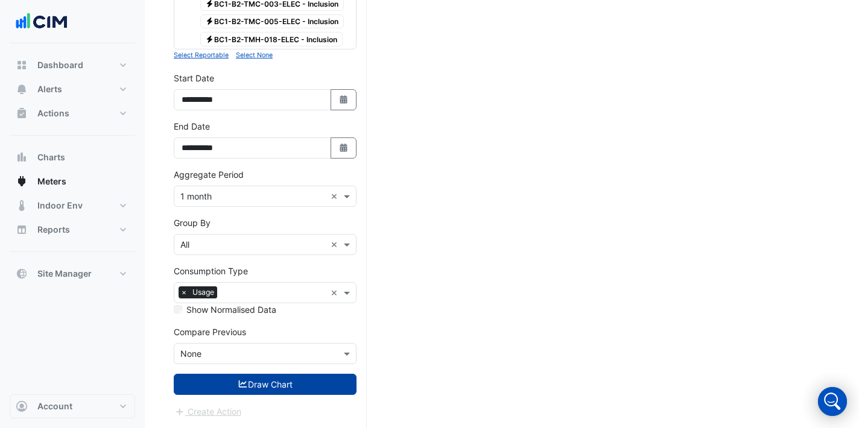
click at [296, 383] on button "Draw Chart" at bounding box center [265, 384] width 183 height 21
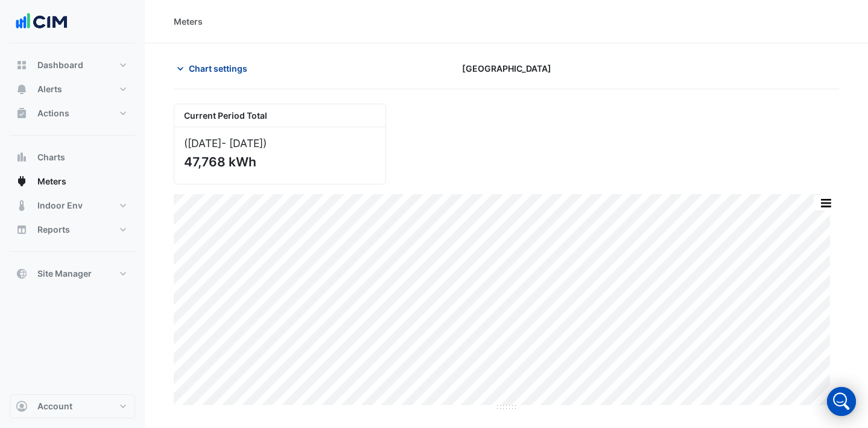
click at [226, 66] on span "Chart settings" at bounding box center [218, 68] width 59 height 13
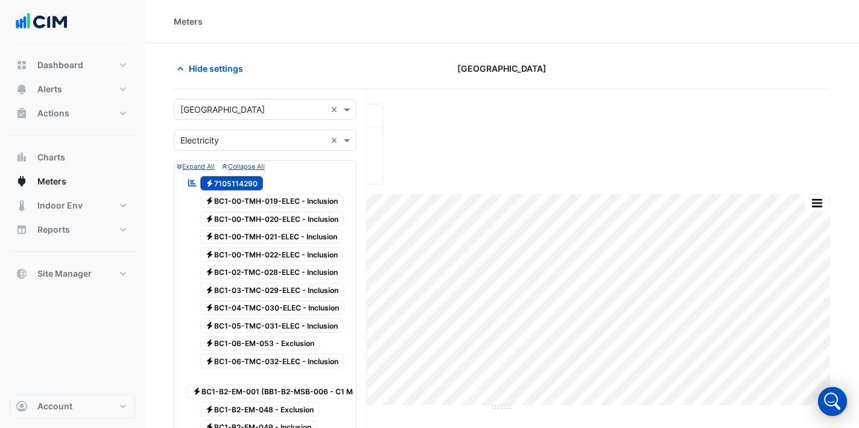
click at [276, 109] on input "text" at bounding box center [252, 110] width 145 height 13
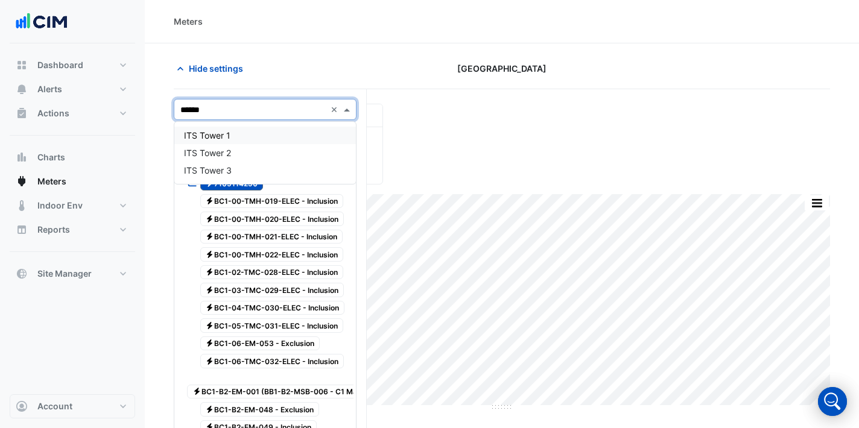
type input "*******"
click at [286, 157] on div "ITS Tower 2" at bounding box center [265, 152] width 182 height 17
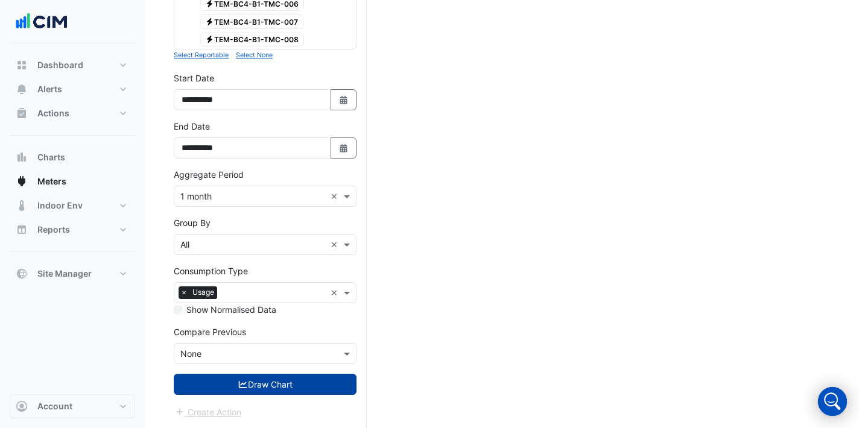
click at [284, 394] on button "Draw Chart" at bounding box center [265, 384] width 183 height 21
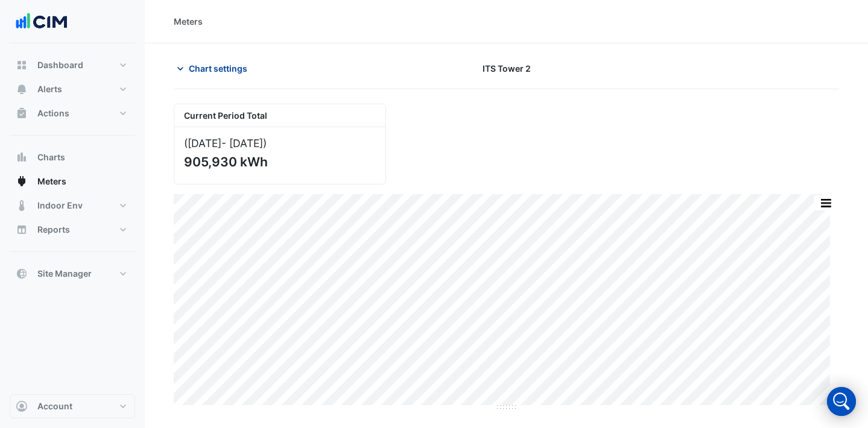
click at [201, 76] on button "Chart settings" at bounding box center [214, 68] width 81 height 21
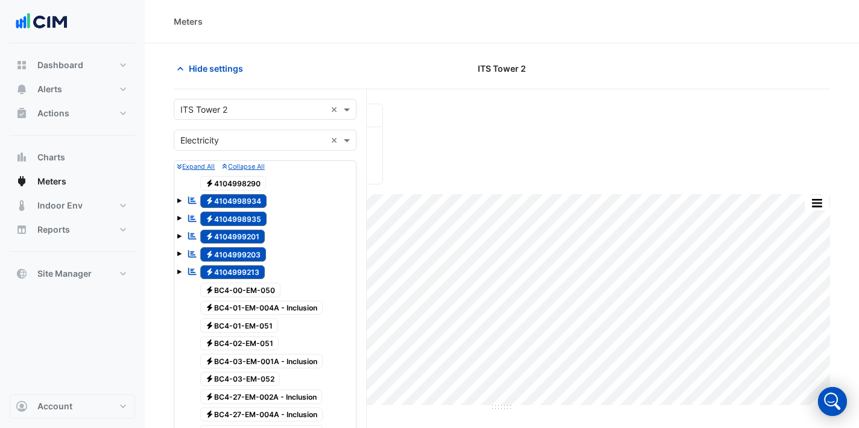
click at [268, 106] on input "text" at bounding box center [252, 110] width 145 height 13
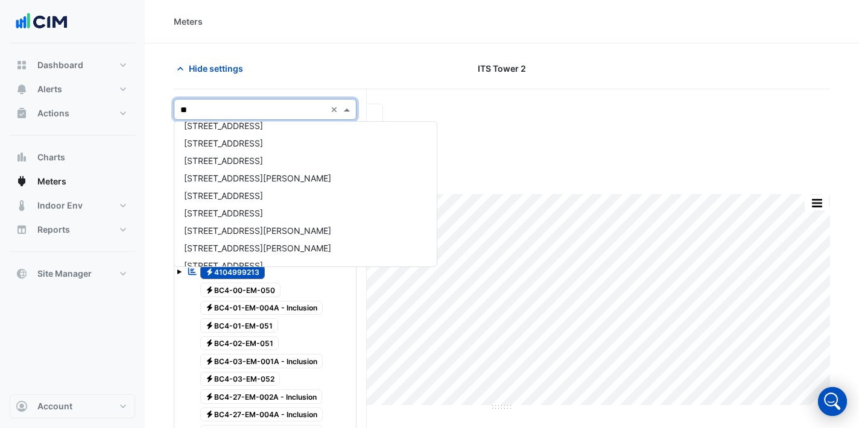
type input "***"
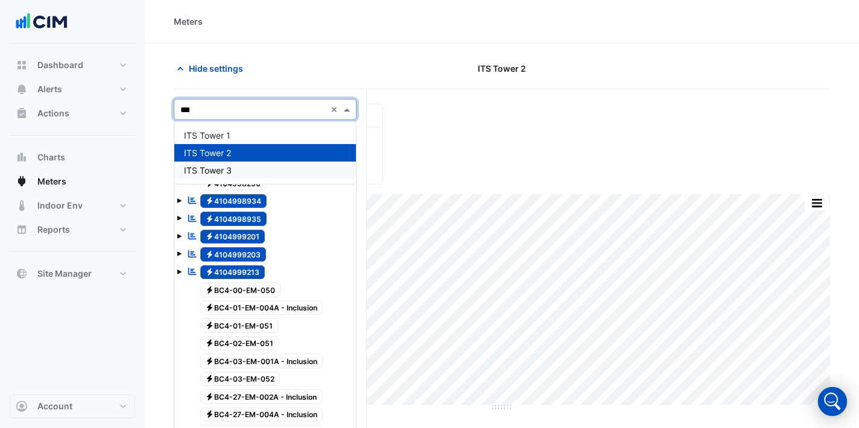
click at [269, 168] on div "ITS Tower 3" at bounding box center [265, 170] width 182 height 17
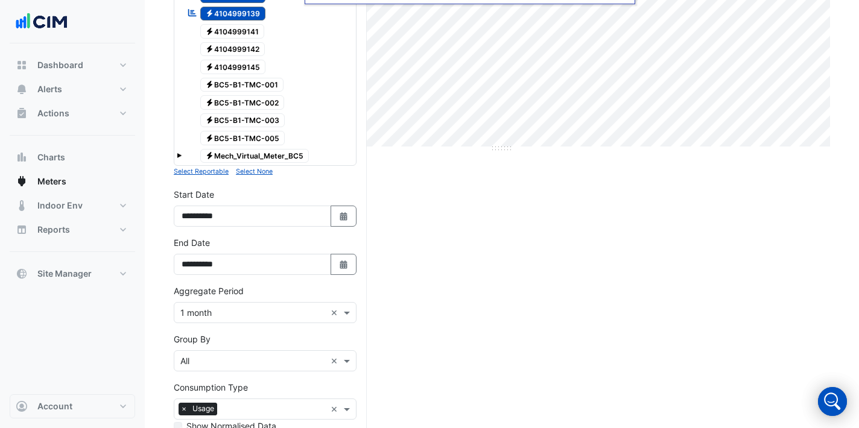
scroll to position [375, 0]
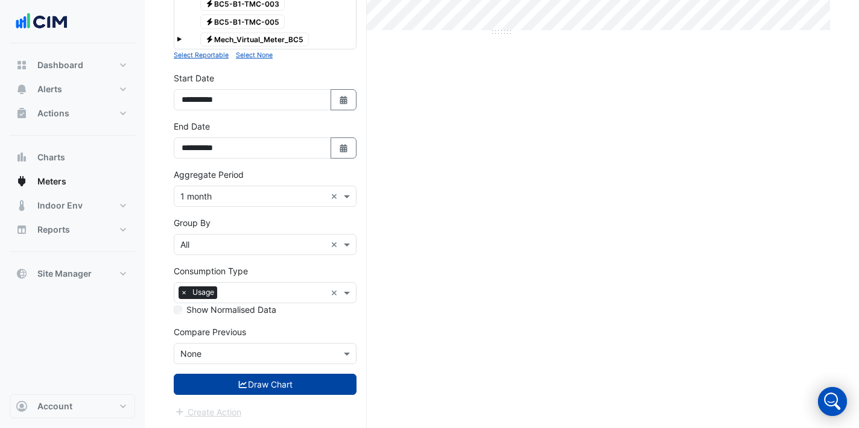
click at [296, 390] on button "Draw Chart" at bounding box center [265, 384] width 183 height 21
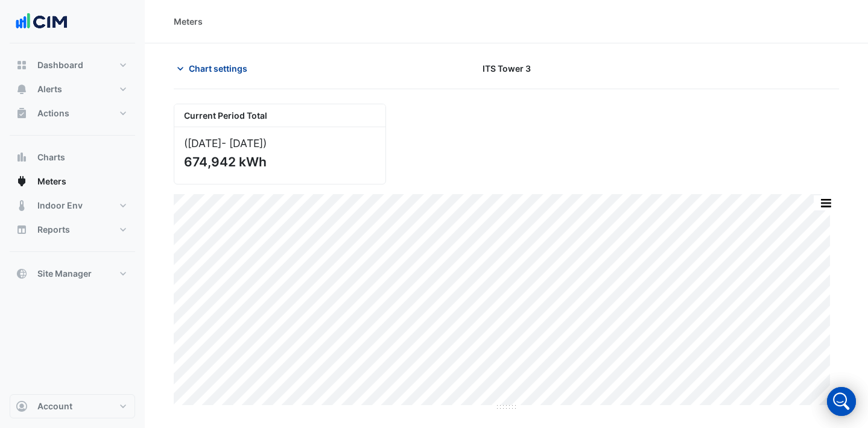
click at [208, 69] on span "Chart settings" at bounding box center [218, 68] width 59 height 13
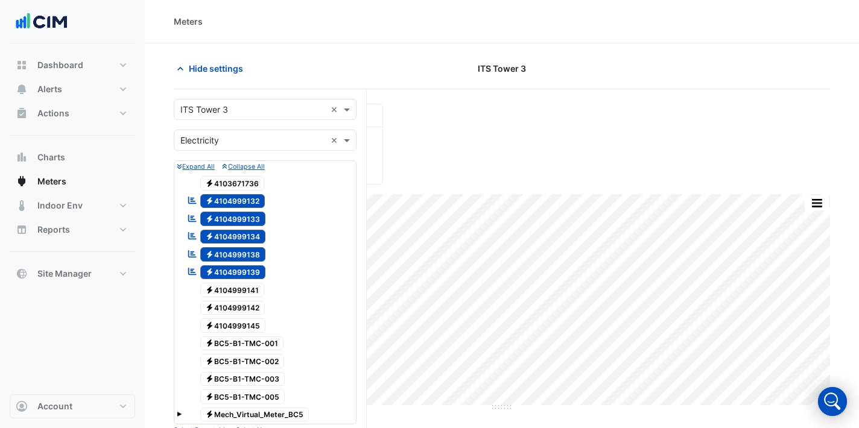
click at [236, 107] on input "text" at bounding box center [252, 110] width 145 height 13
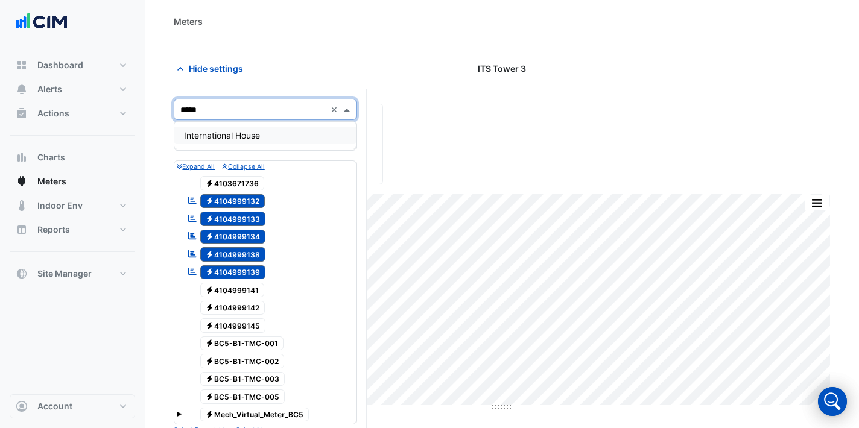
type input "******"
click at [239, 132] on span "International House" at bounding box center [222, 135] width 76 height 10
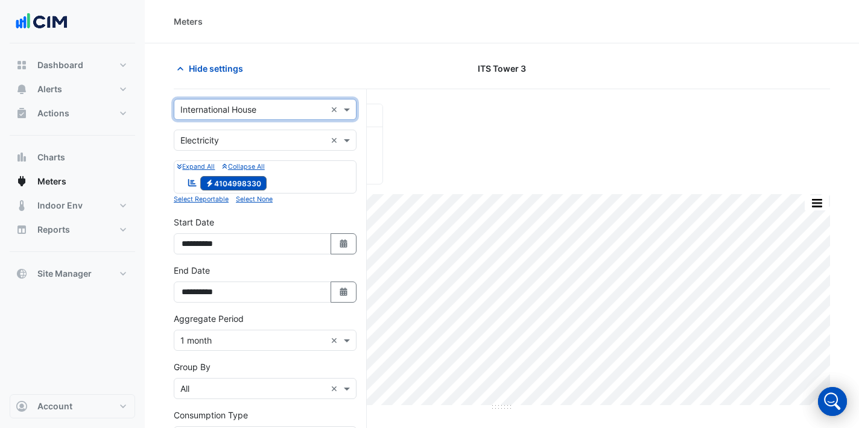
scroll to position [144, 0]
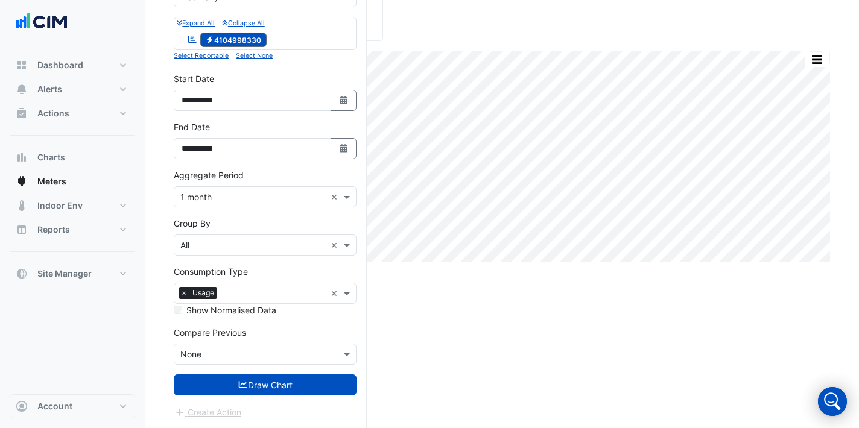
click at [243, 369] on form "**********" at bounding box center [265, 187] width 183 height 464
click at [246, 372] on form "**********" at bounding box center [265, 187] width 183 height 464
click at [258, 383] on button "Draw Chart" at bounding box center [265, 385] width 183 height 21
